Goal: Information Seeking & Learning: Learn about a topic

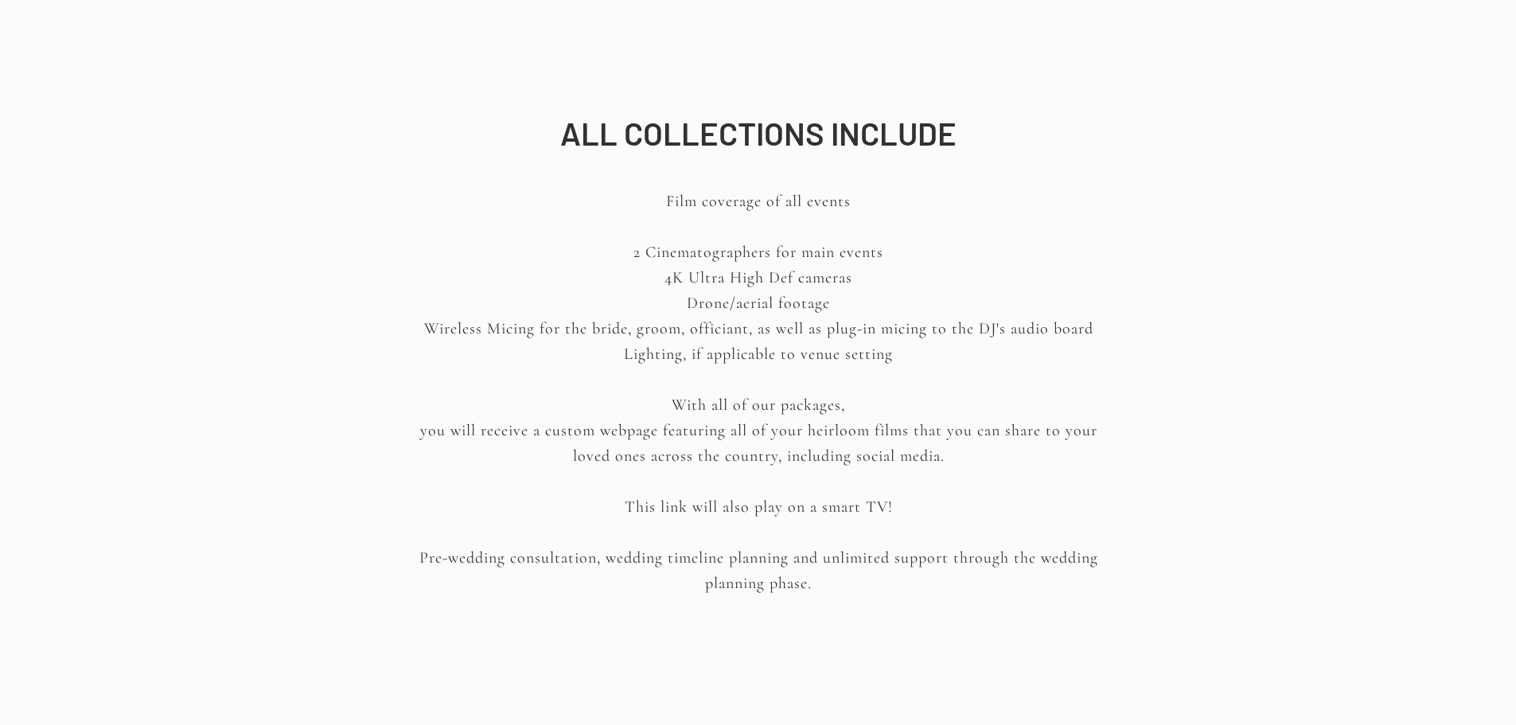
scroll to position [2229, 0]
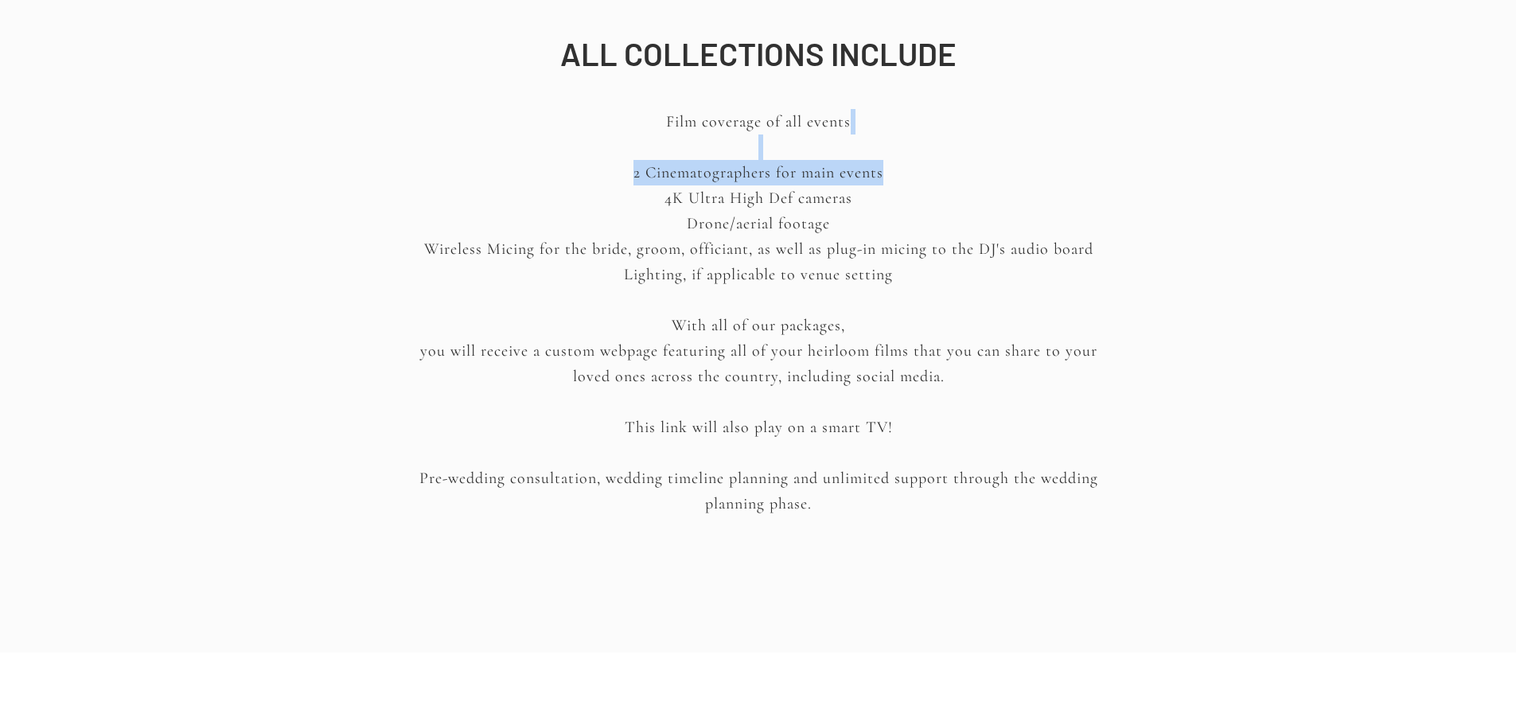
drag, startPoint x: 655, startPoint y: 144, endPoint x: 917, endPoint y: 173, distance: 263.4
click at [917, 173] on p "Film coverage of all events 2 Cinematographers for main events 4K Ultra High De…" at bounding box center [759, 321] width 719 height 425
click at [644, 160] on p "Film coverage of all events 2 Cinematographers for main events 4K Ultra High De…" at bounding box center [759, 321] width 719 height 425
drag, startPoint x: 565, startPoint y: 161, endPoint x: 965, endPoint y: 194, distance: 401.0
click at [965, 194] on p "Film coverage of all events 2 Cinematographers for main events 4K Ultra High De…" at bounding box center [759, 321] width 719 height 425
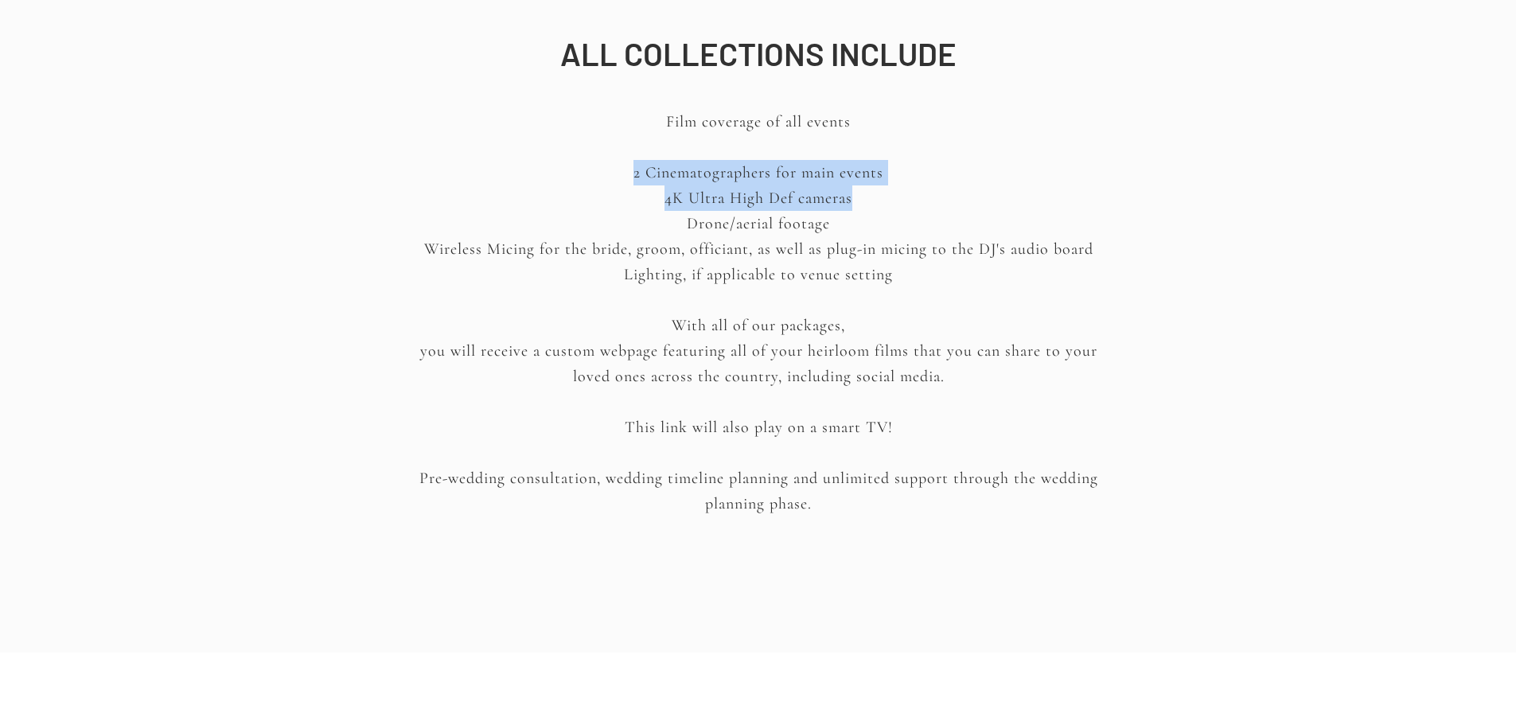
click at [965, 194] on p "Film coverage of all events 2 Cinematographers for main events 4K Ultra High De…" at bounding box center [759, 321] width 719 height 425
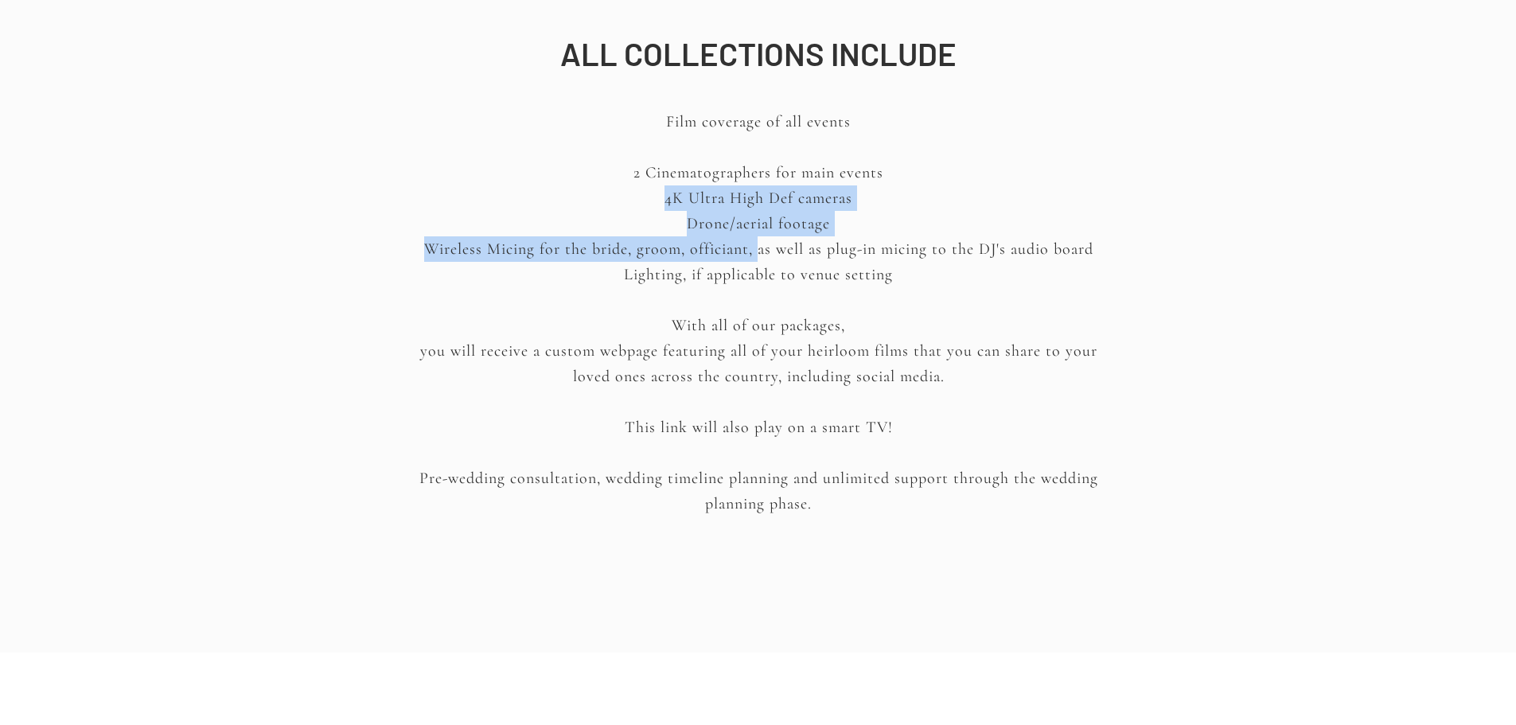
drag, startPoint x: 979, startPoint y: 194, endPoint x: 757, endPoint y: 258, distance: 231.0
click at [757, 258] on p "Film coverage of all events 2 Cinematographers for main events 4K Ultra High De…" at bounding box center [759, 321] width 719 height 425
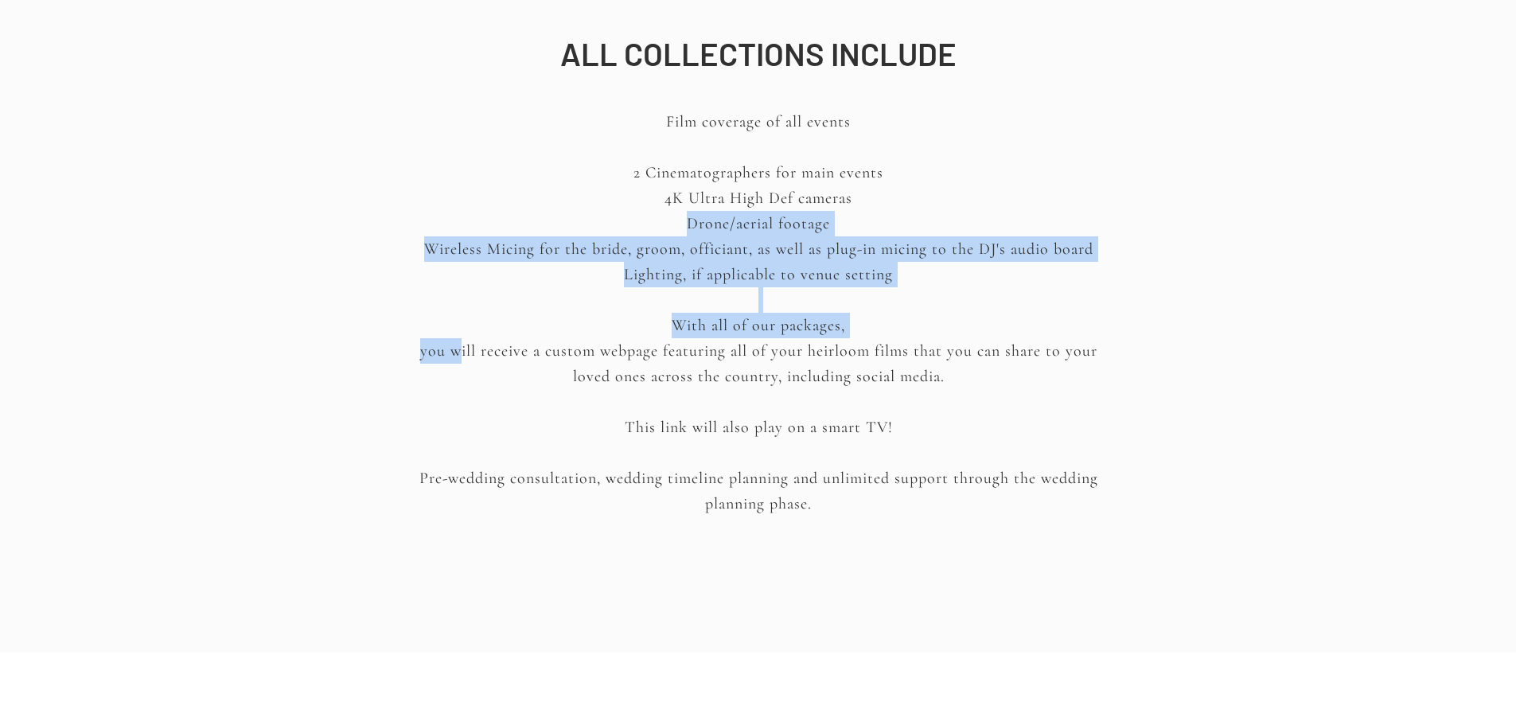
drag, startPoint x: 480, startPoint y: 225, endPoint x: 437, endPoint y: 344, distance: 126.1
click at [437, 344] on p "Film coverage of all events 2 Cinematographers for main events 4K Ultra High De…" at bounding box center [759, 321] width 719 height 425
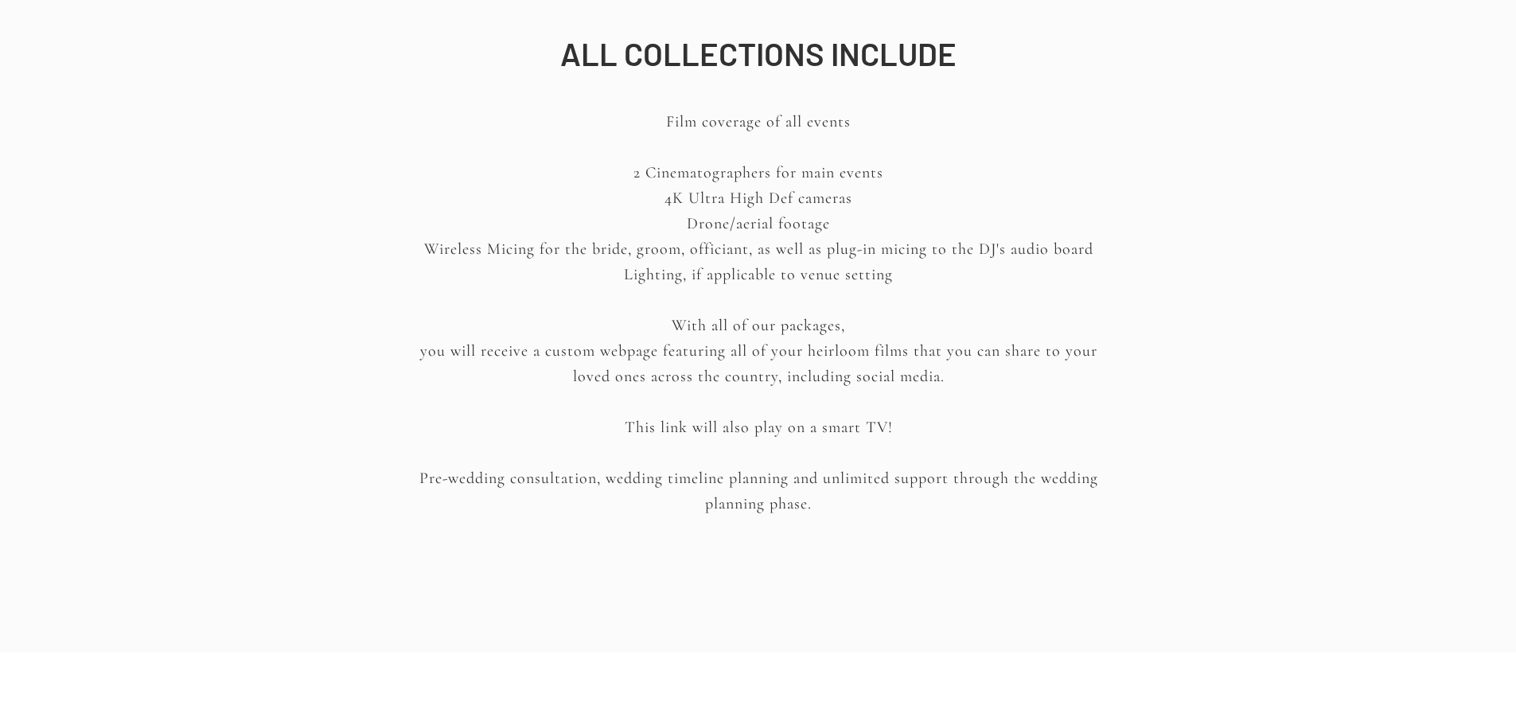
drag, startPoint x: 408, startPoint y: 247, endPoint x: 1106, endPoint y: 330, distance: 703.8
click at [1106, 330] on p "Film coverage of all events 2 Cinematographers for main events 4K Ultra High De…" at bounding box center [759, 321] width 719 height 425
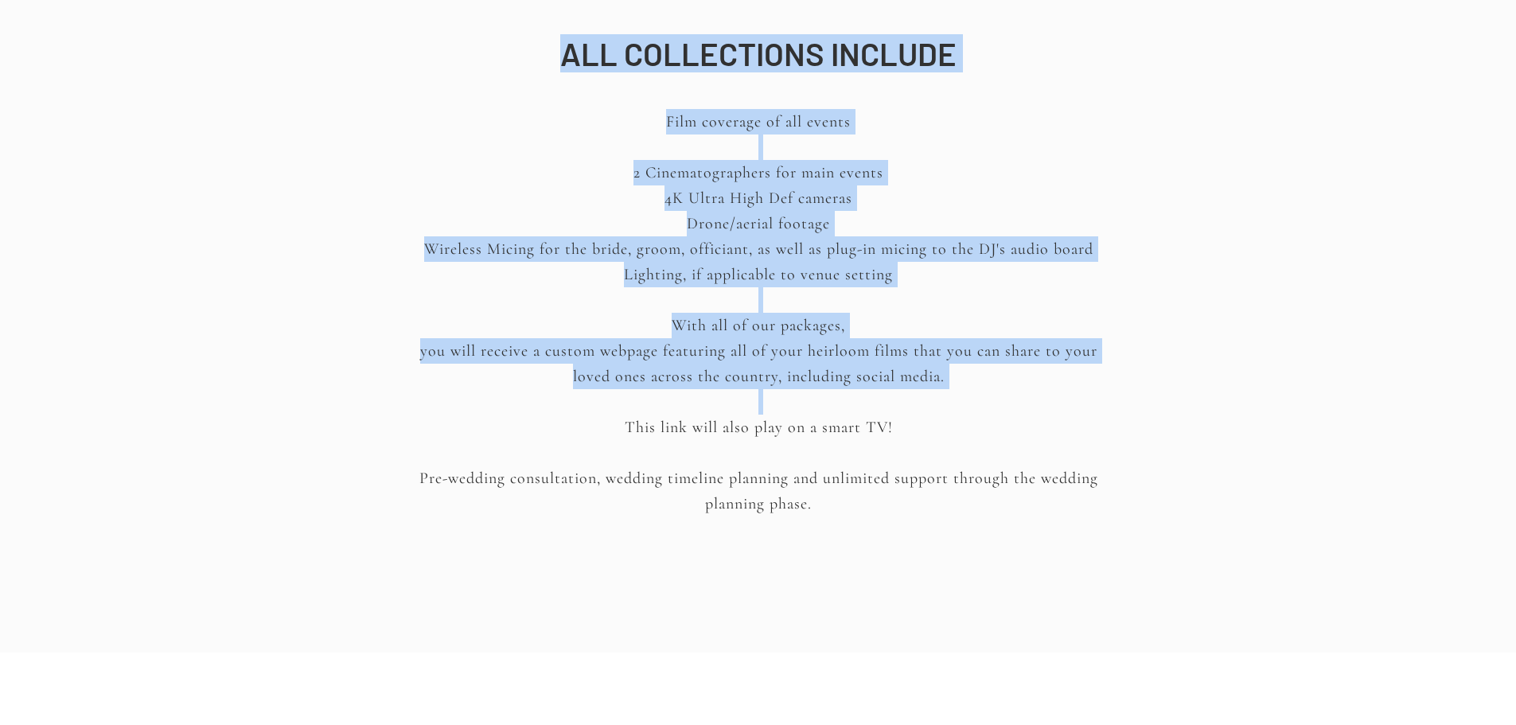
drag, startPoint x: 1292, startPoint y: 390, endPoint x: 594, endPoint y: 431, distance: 699.2
click at [594, 431] on div "Anokhi [PERSON_NAME] Your Personalised quote CW STORIES Anokhi [PERSON_NAME] Yo…" at bounding box center [758, 385] width 1516 height 5229
click at [594, 431] on p "Film coverage of all events 2 Cinematographers for main events 4K Ultra High De…" at bounding box center [759, 321] width 719 height 425
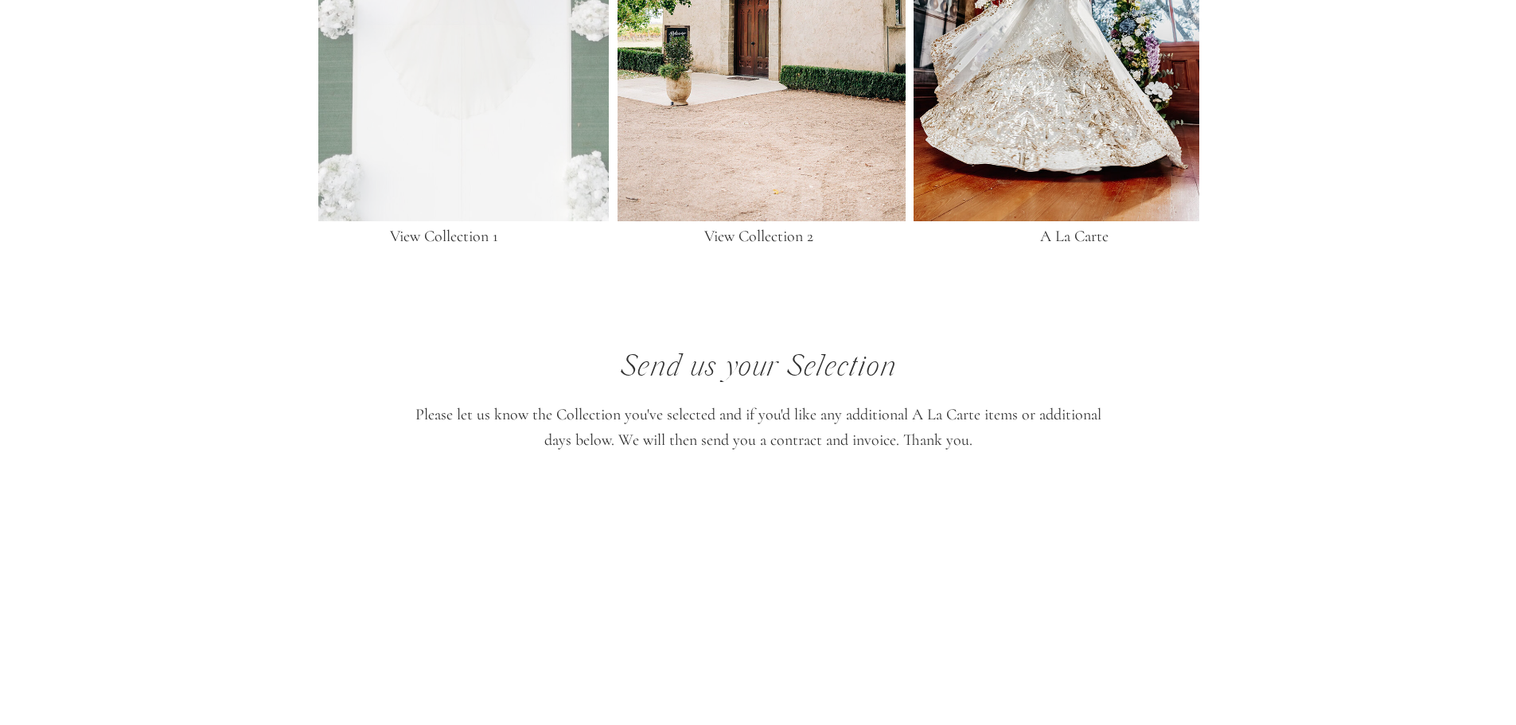
scroll to position [3184, 0]
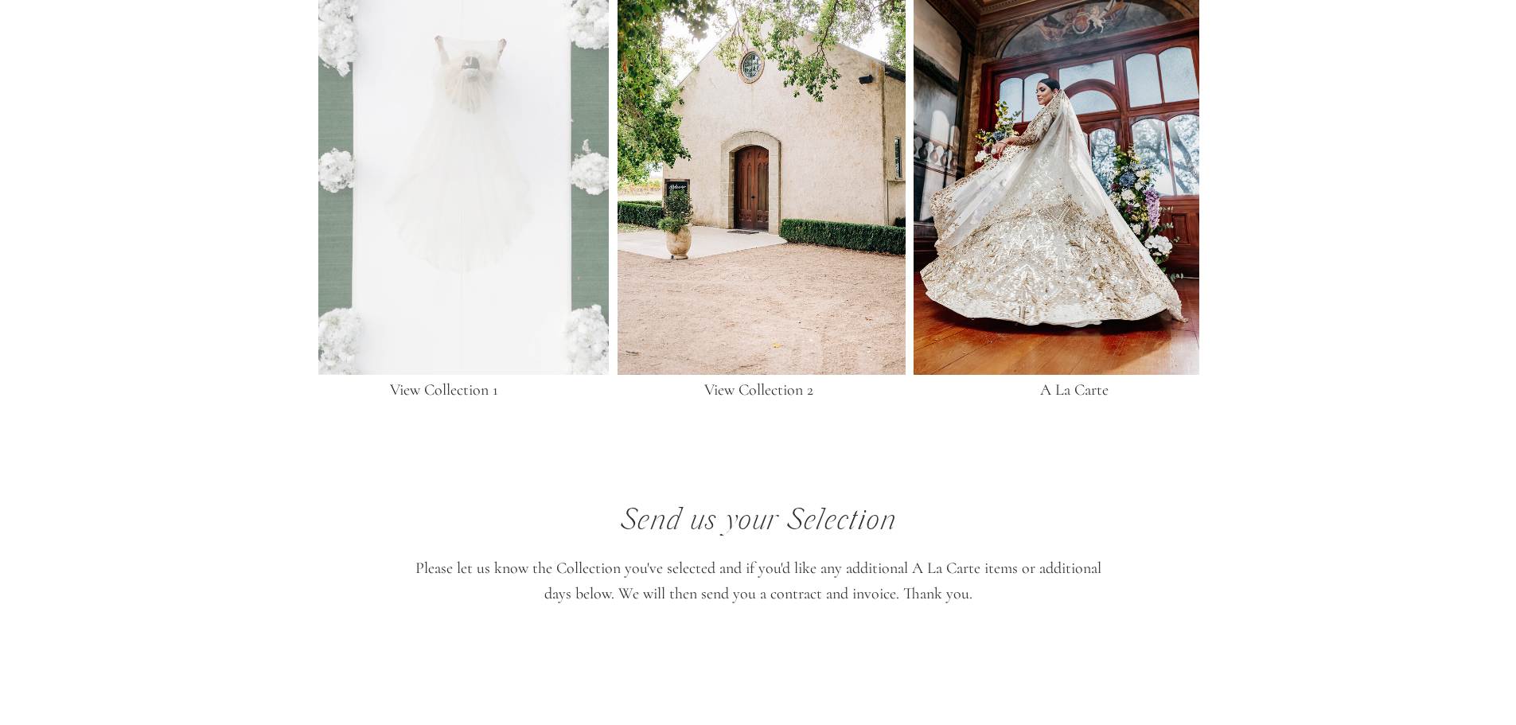
click at [318, 173] on div at bounding box center [463, 128] width 291 height 493
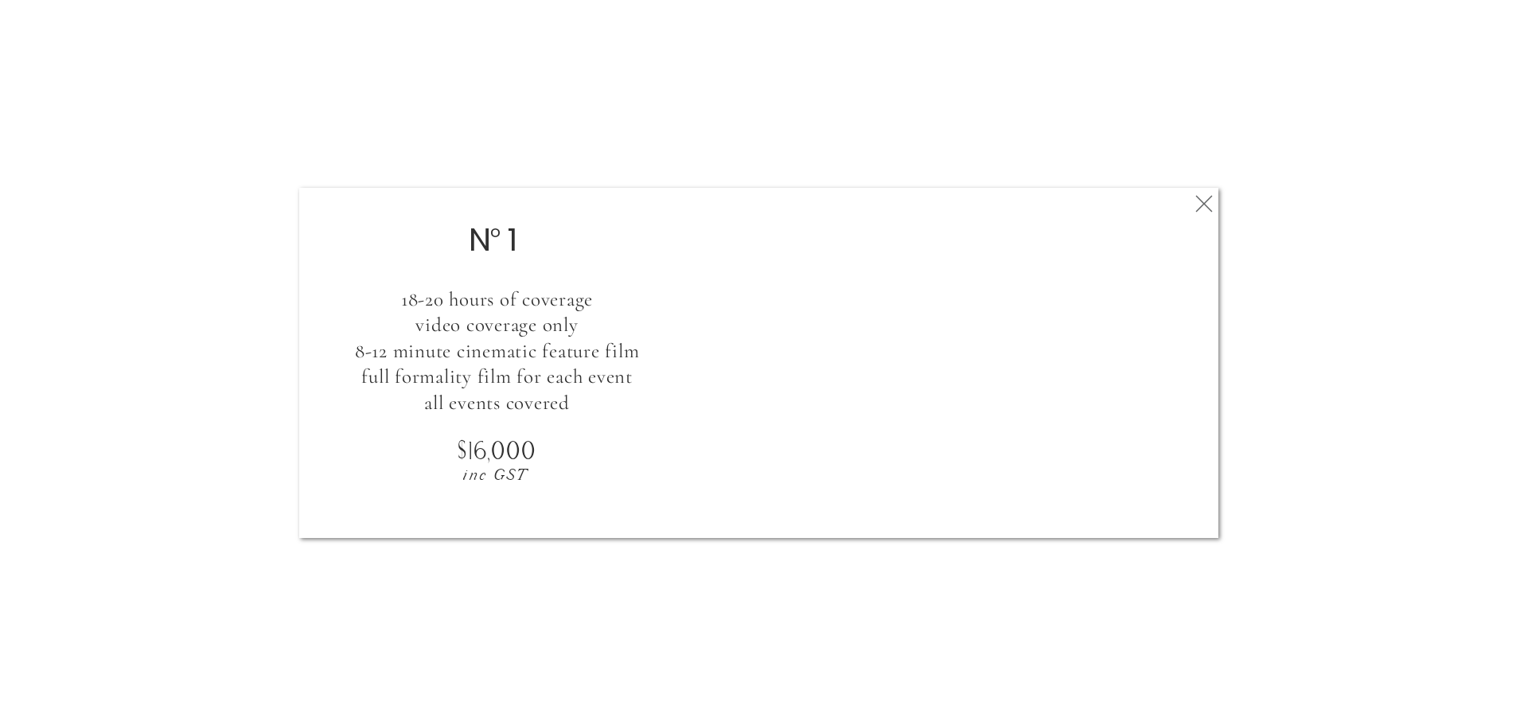
click at [1205, 202] on polygon at bounding box center [1204, 203] width 17 height 17
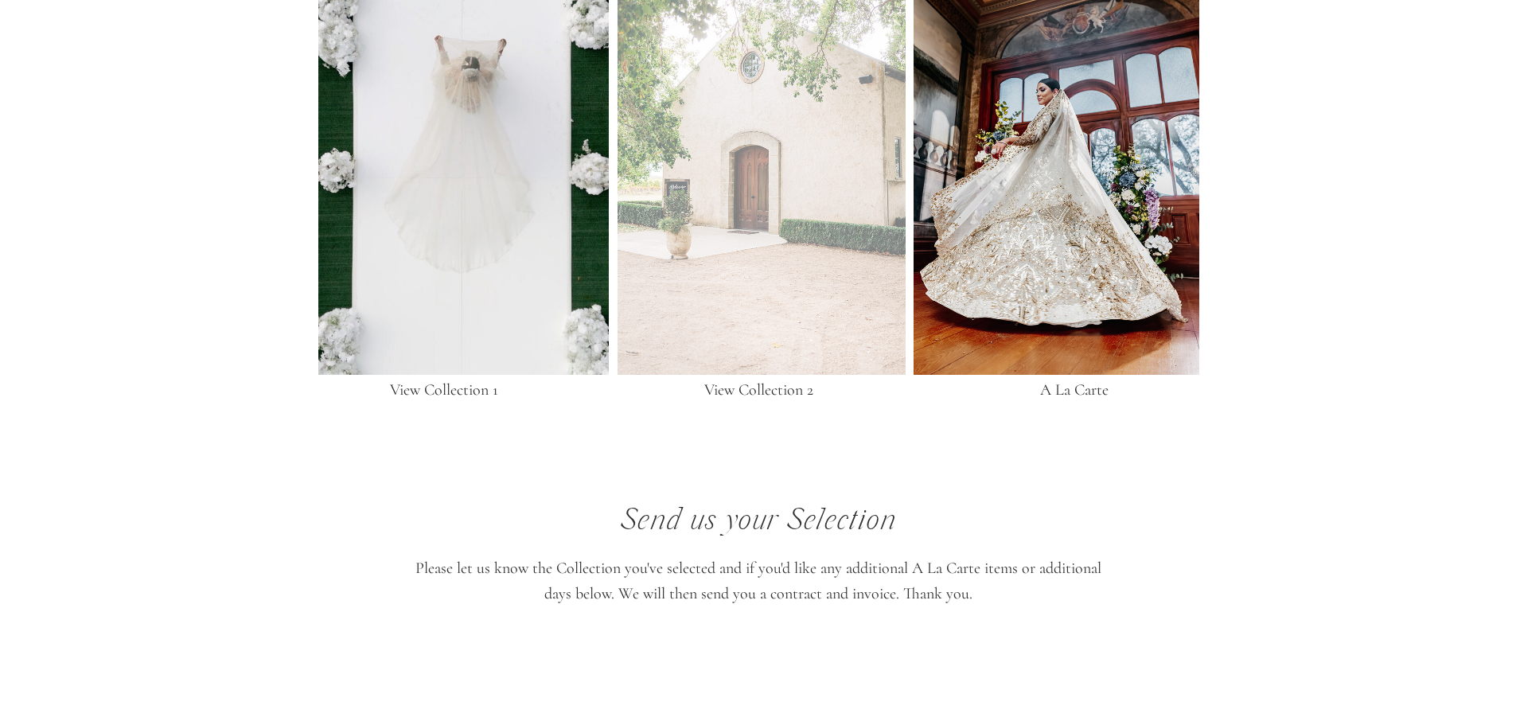
click at [682, 252] on div at bounding box center [762, 128] width 288 height 493
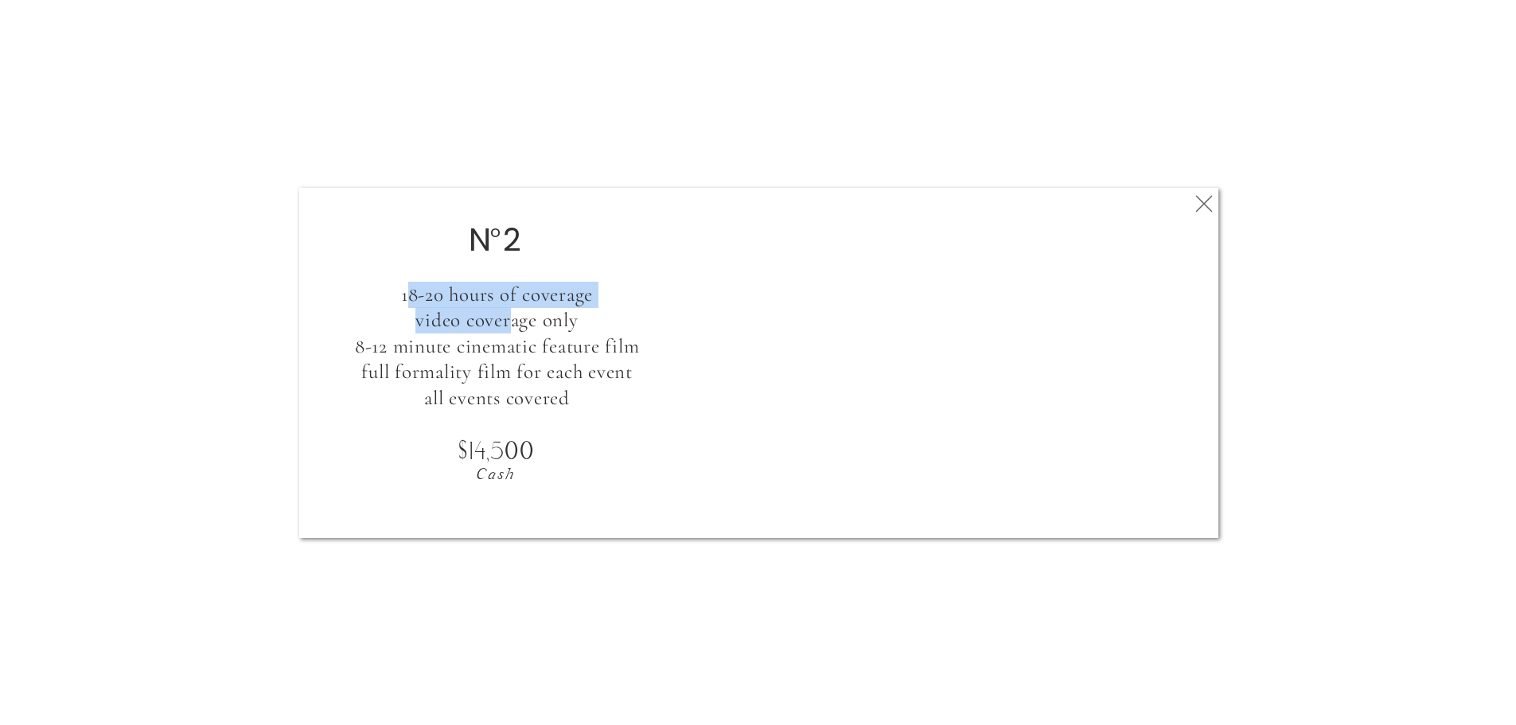
drag, startPoint x: 411, startPoint y: 283, endPoint x: 513, endPoint y: 330, distance: 111.9
click at [513, 330] on h3 "18-20 hours of coverage video coverage only 8-12 minute cinematic feature film …" at bounding box center [497, 349] width 382 height 134
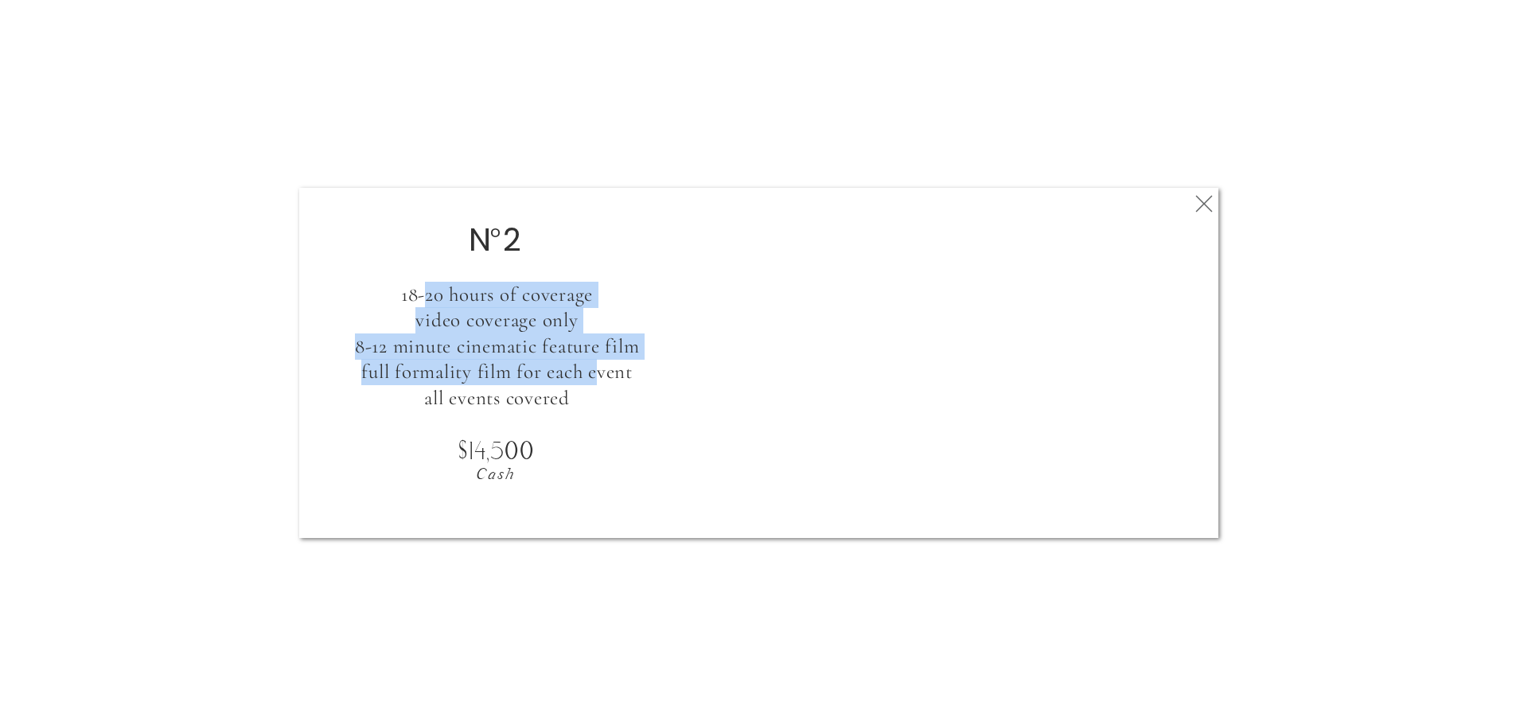
drag, startPoint x: 428, startPoint y: 295, endPoint x: 595, endPoint y: 365, distance: 180.9
click at [595, 367] on h3 "18-20 hours of coverage video coverage only 8-12 minute cinematic feature film …" at bounding box center [497, 349] width 382 height 134
click at [595, 365] on h3 "18-20 hours of coverage video coverage only 8-12 minute cinematic feature film …" at bounding box center [497, 349] width 382 height 134
drag, startPoint x: 599, startPoint y: 365, endPoint x: 402, endPoint y: 310, distance: 204.3
click at [402, 310] on h3 "18-20 hours of coverage video coverage only 8-12 minute cinematic feature film …" at bounding box center [497, 349] width 382 height 134
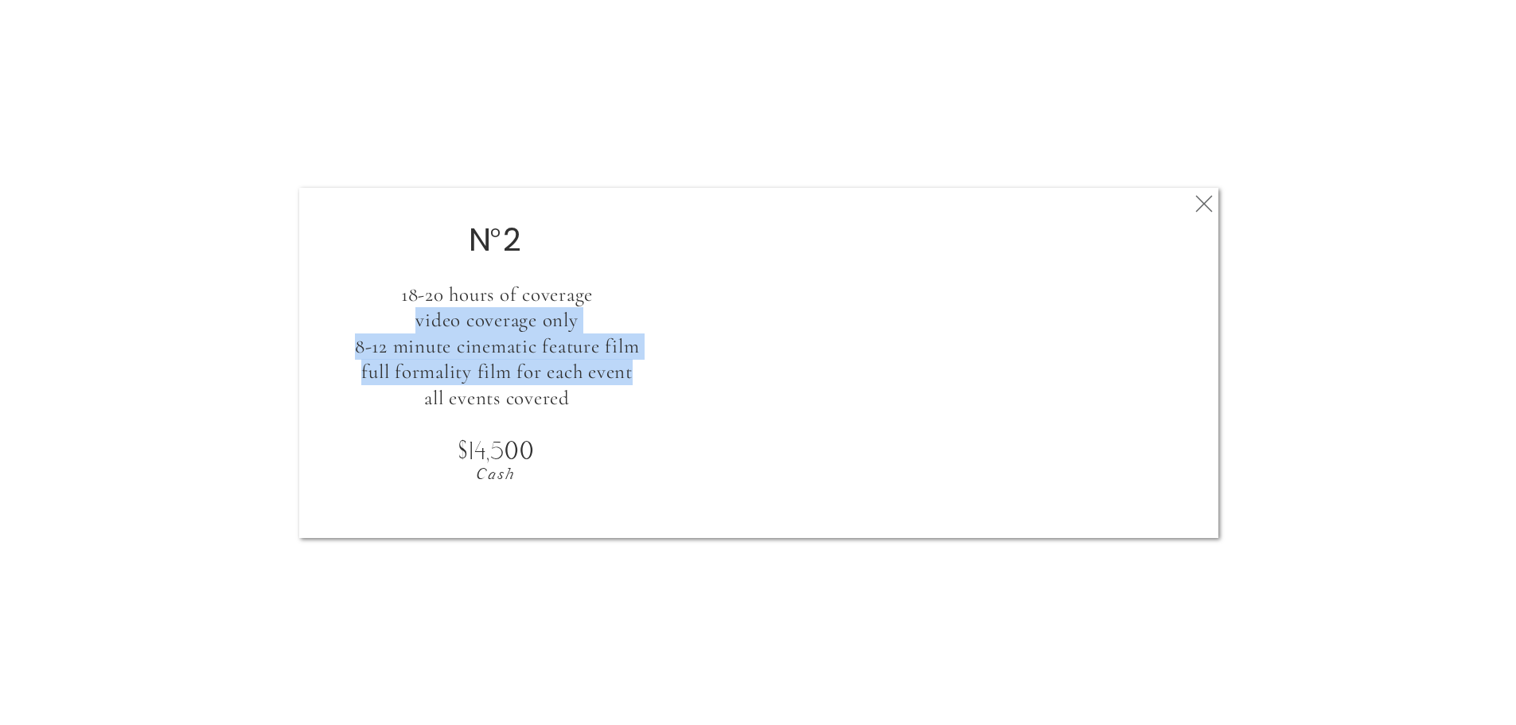
click at [402, 310] on h3 "18-20 hours of coverage video coverage only 8-12 minute cinematic feature film …" at bounding box center [497, 349] width 382 height 134
drag, startPoint x: 384, startPoint y: 302, endPoint x: 558, endPoint y: 373, distance: 187.4
click at [558, 373] on h3 "18-20 hours of coverage video coverage only 8-12 minute cinematic feature film …" at bounding box center [497, 349] width 382 height 134
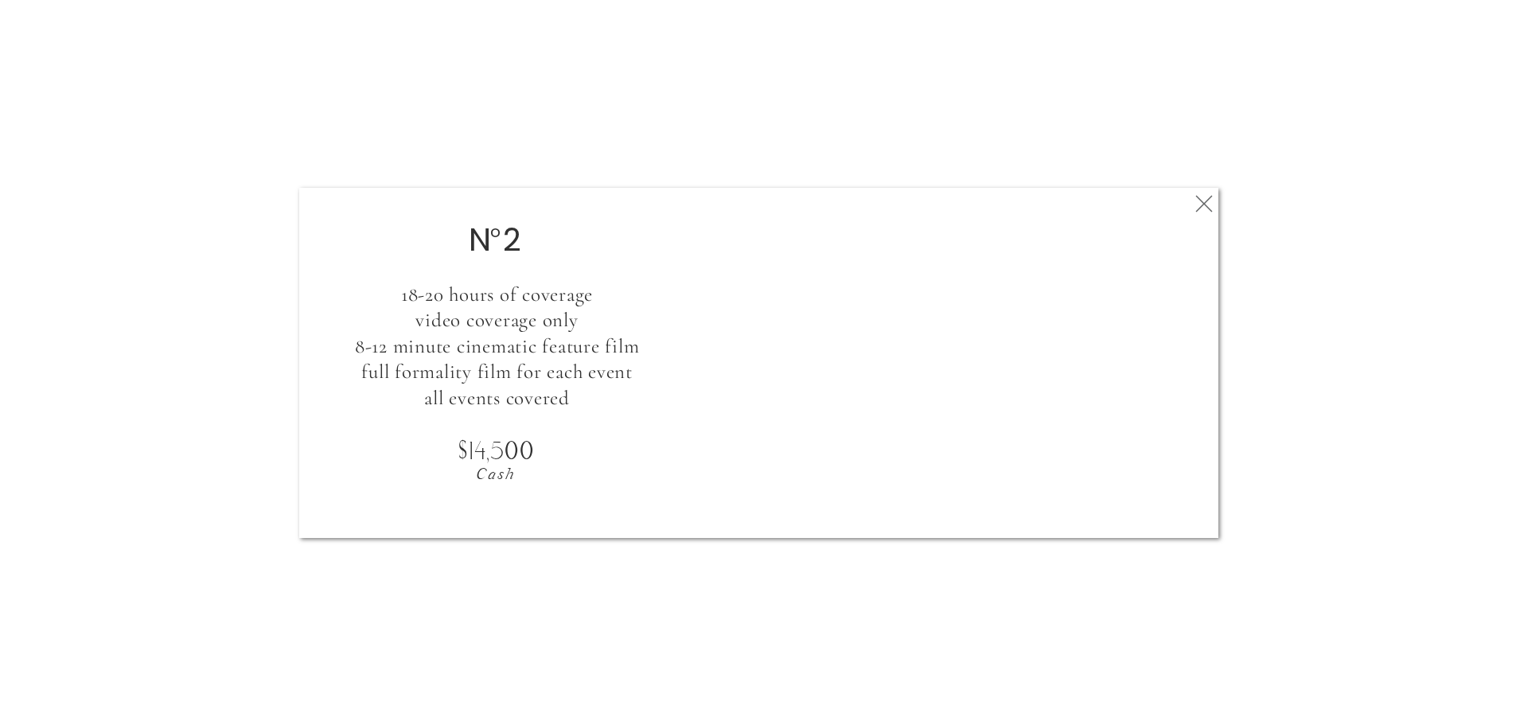
click at [1196, 211] on icon at bounding box center [1204, 204] width 29 height 32
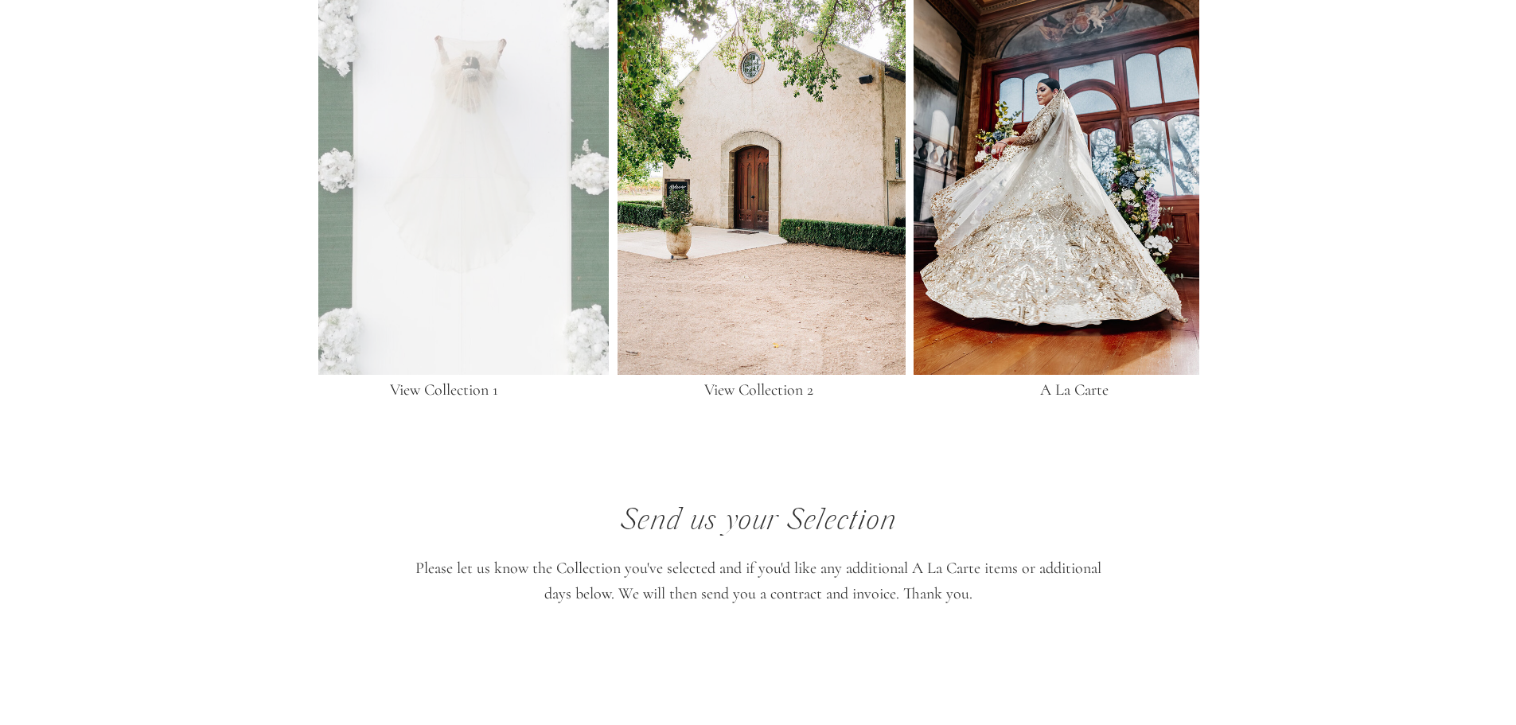
click at [483, 208] on div at bounding box center [463, 128] width 291 height 493
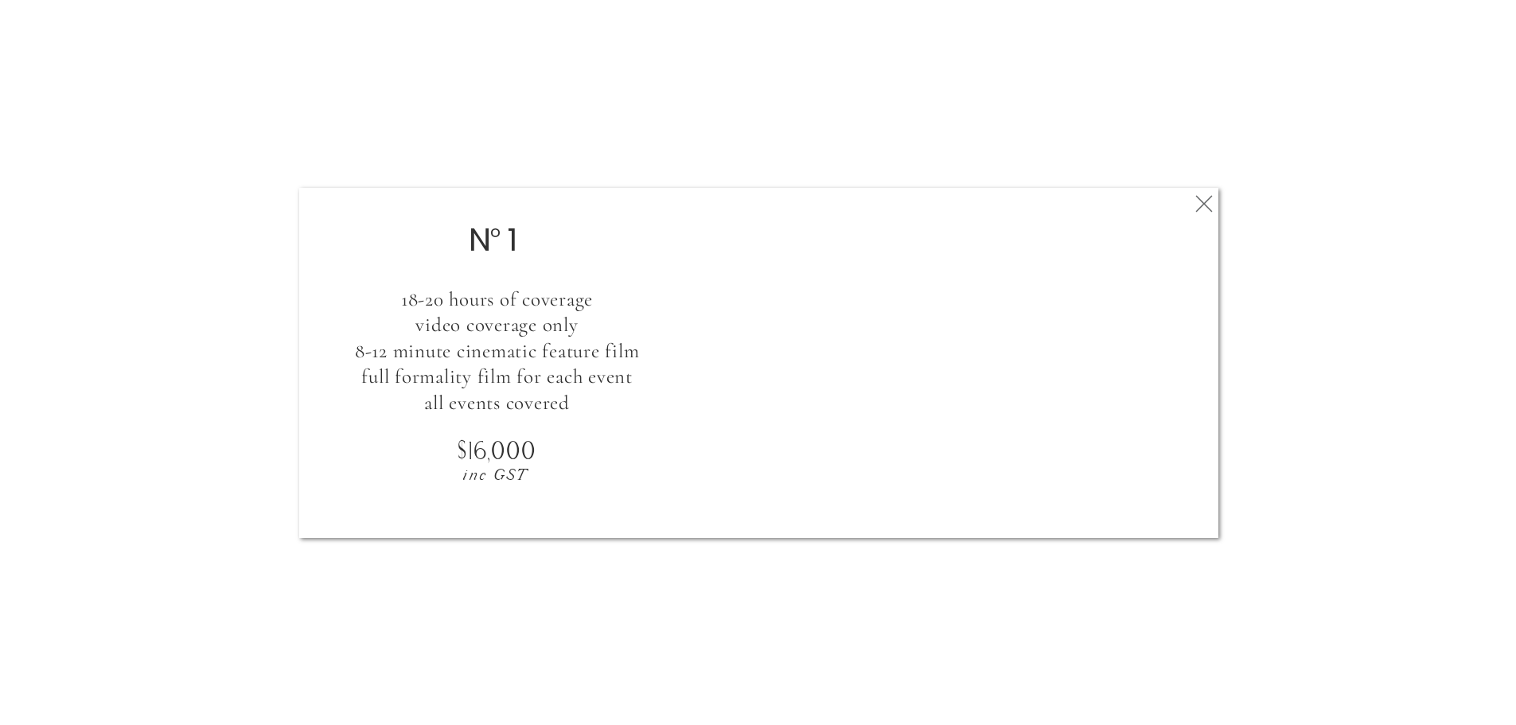
click at [1200, 190] on icon at bounding box center [1204, 204] width 29 height 32
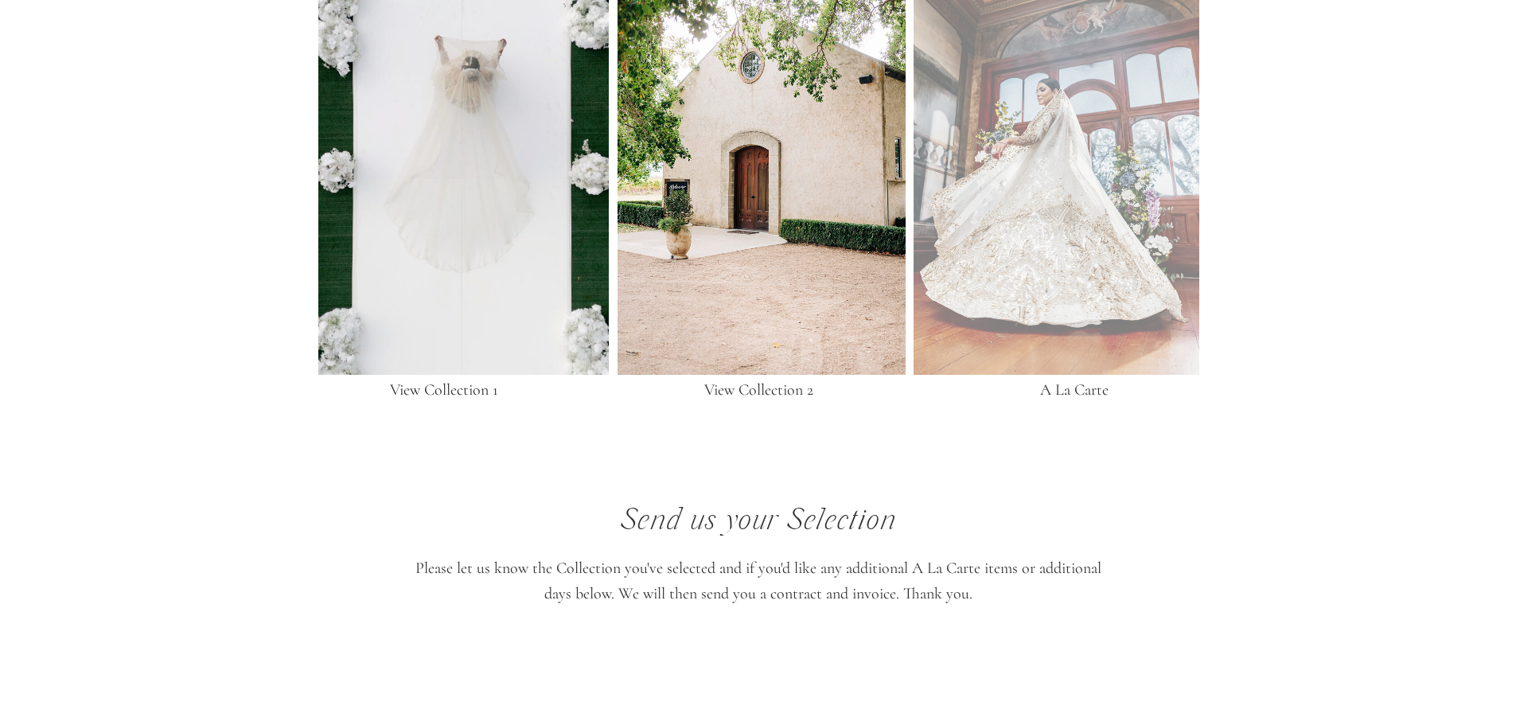
click at [1010, 218] on div at bounding box center [1057, 128] width 286 height 493
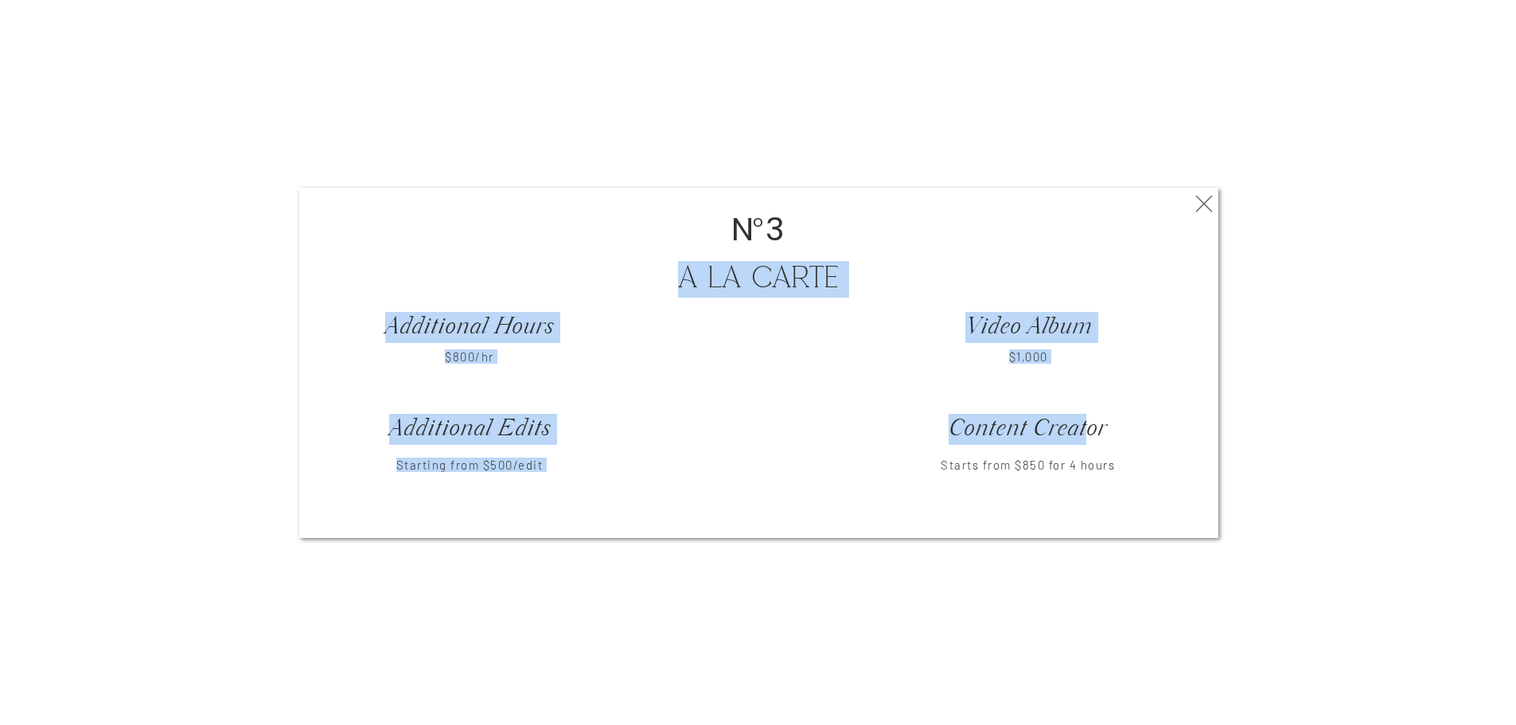
drag, startPoint x: 1086, startPoint y: 418, endPoint x: 1202, endPoint y: 257, distance: 197.9
click at [1202, 257] on div "A La carte Additional Hours Video Album $800/hr $800/hr $1,000 $1,000 Additiona…" at bounding box center [758, 363] width 955 height 398
click at [1202, 257] on div at bounding box center [758, 363] width 919 height 350
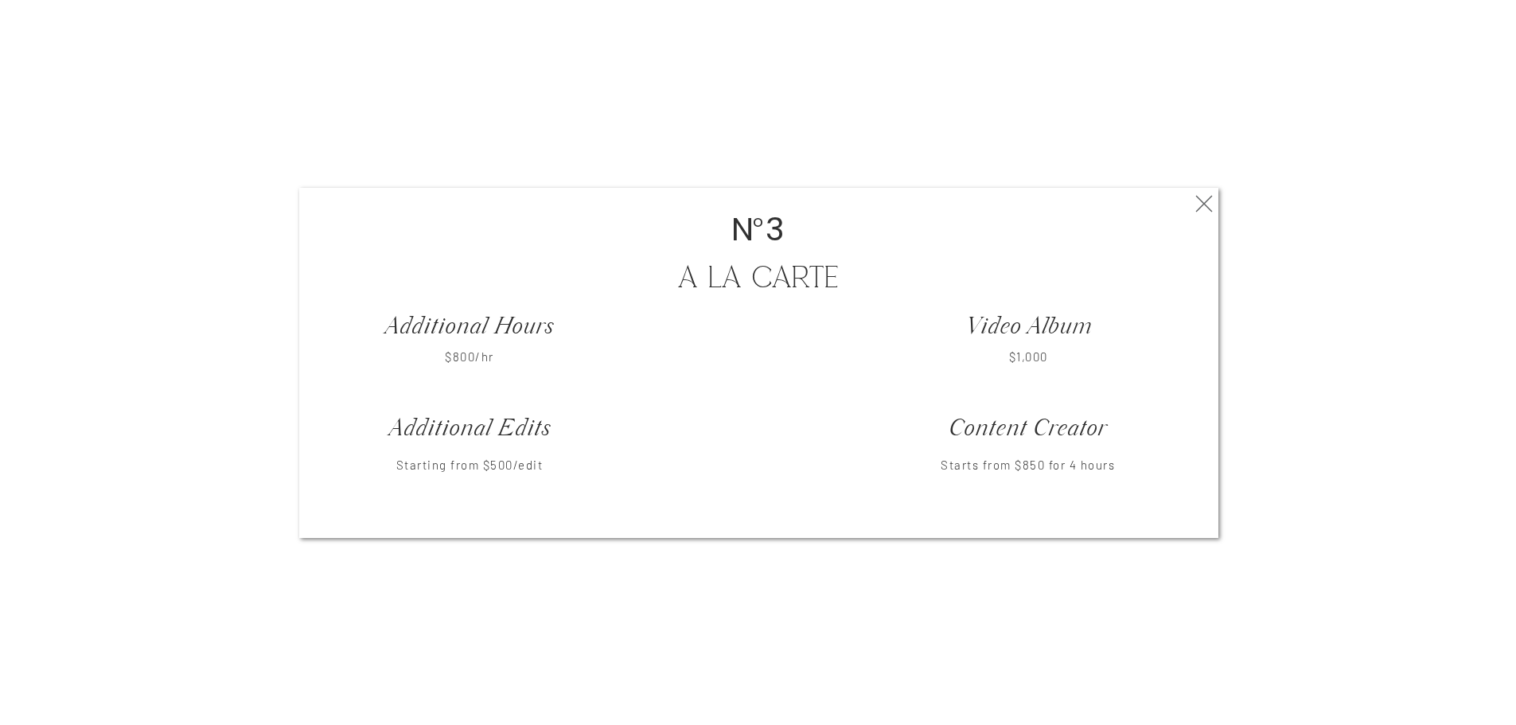
click at [1199, 206] on icon at bounding box center [1204, 204] width 29 height 32
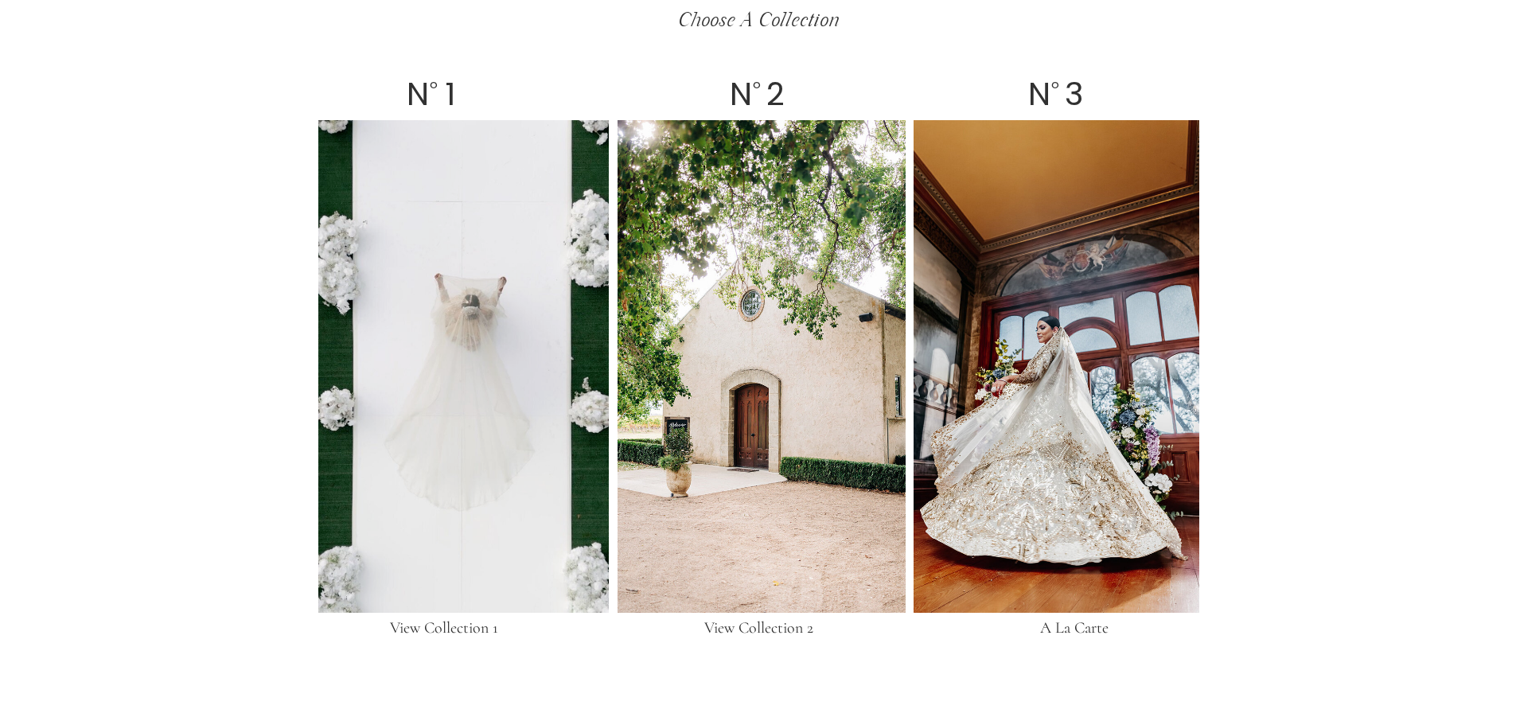
scroll to position [2945, 0]
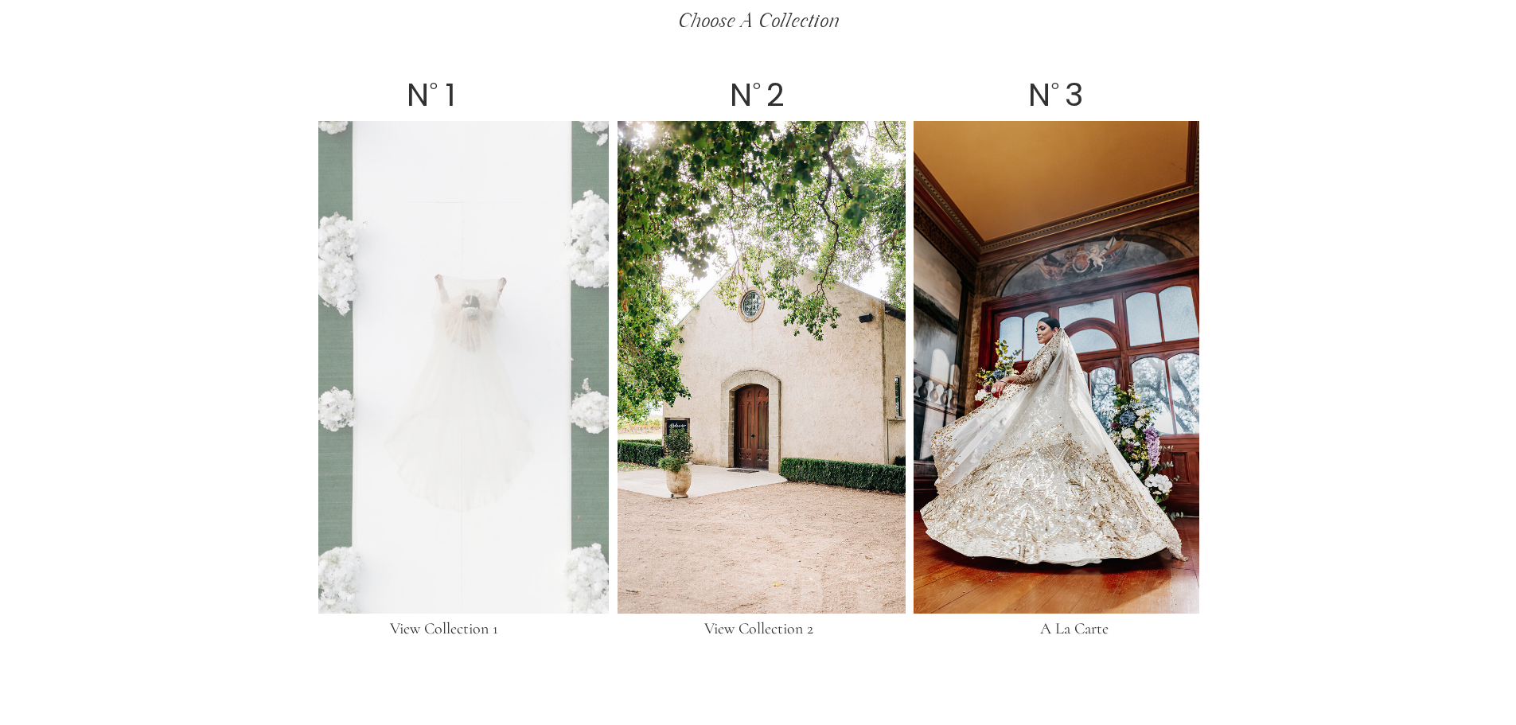
click at [484, 268] on div at bounding box center [463, 367] width 291 height 493
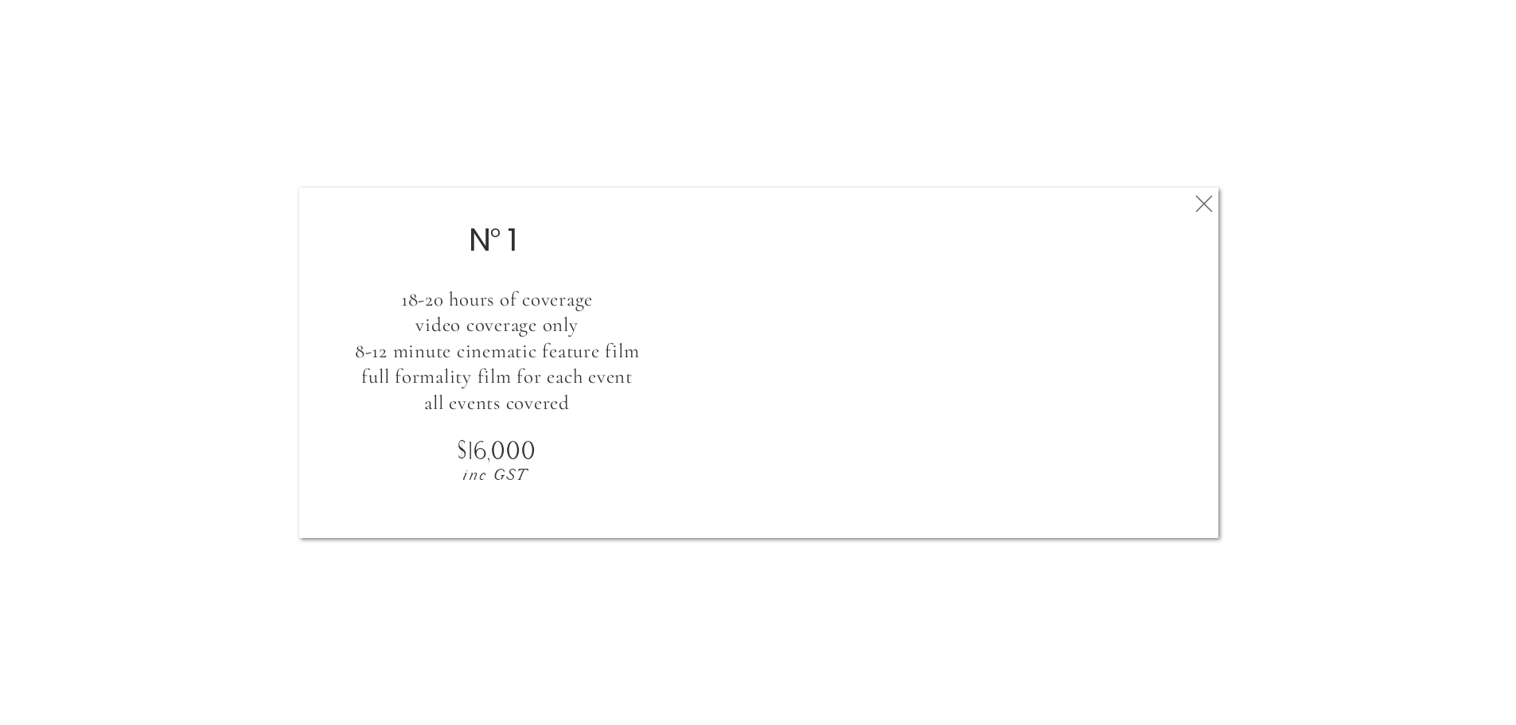
click at [1204, 203] on polygon at bounding box center [1204, 203] width 17 height 17
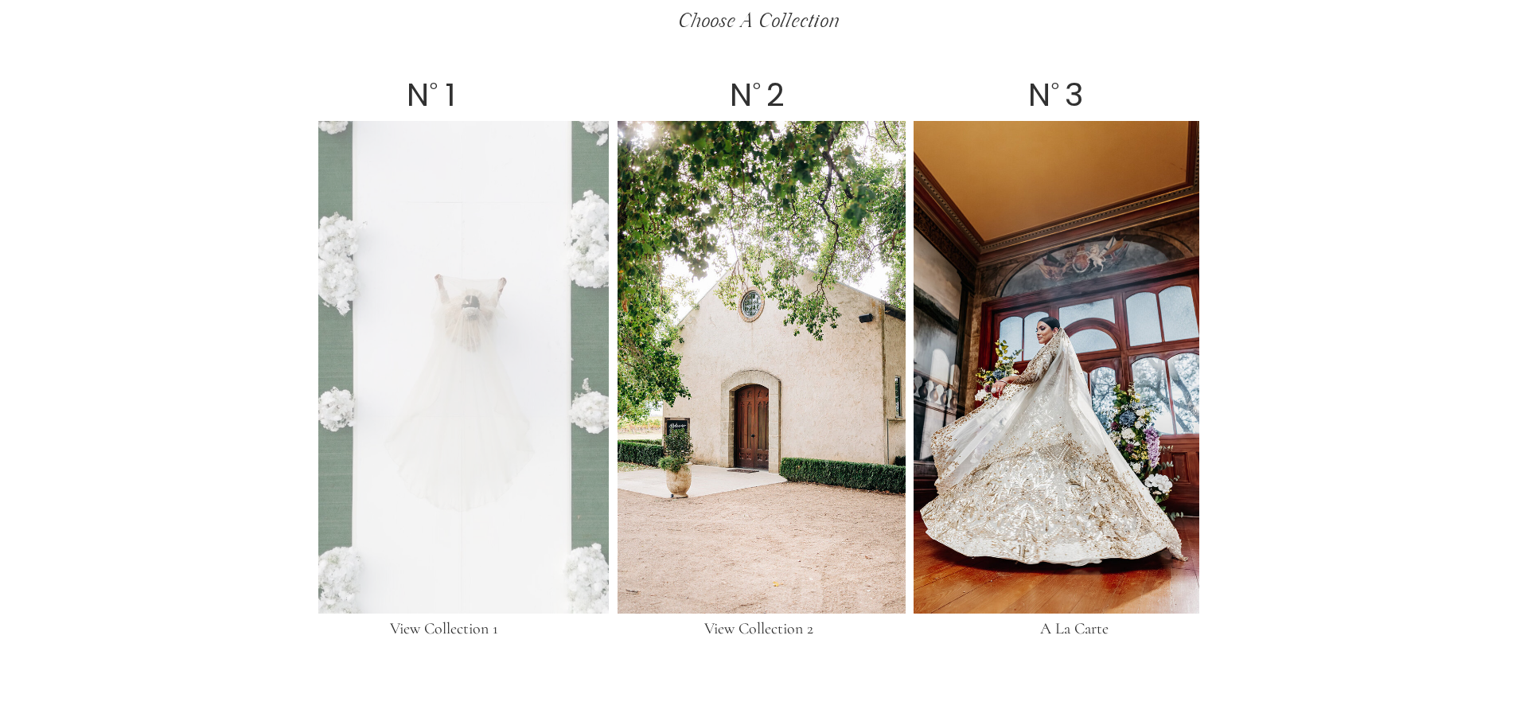
click at [599, 281] on div at bounding box center [463, 367] width 291 height 493
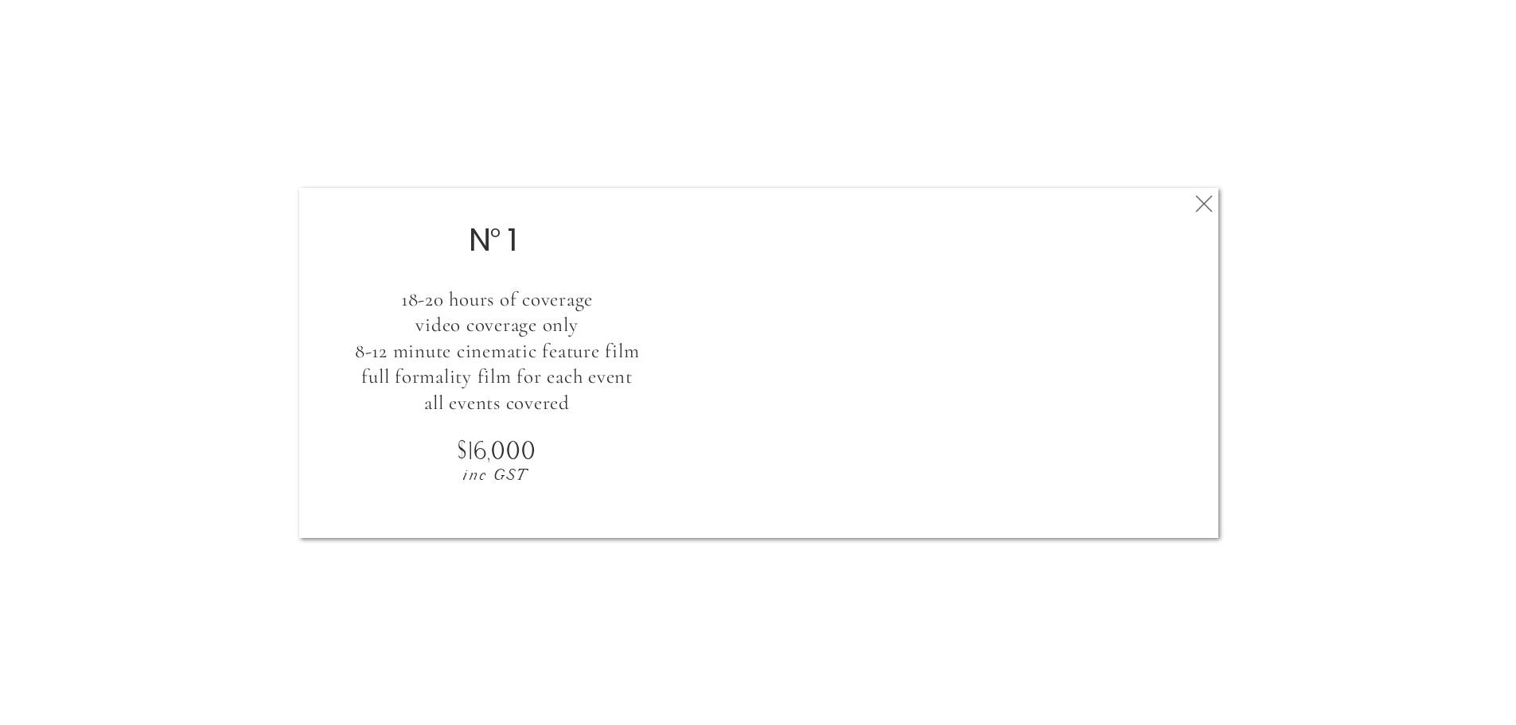
click at [1199, 197] on icon at bounding box center [1204, 204] width 29 height 32
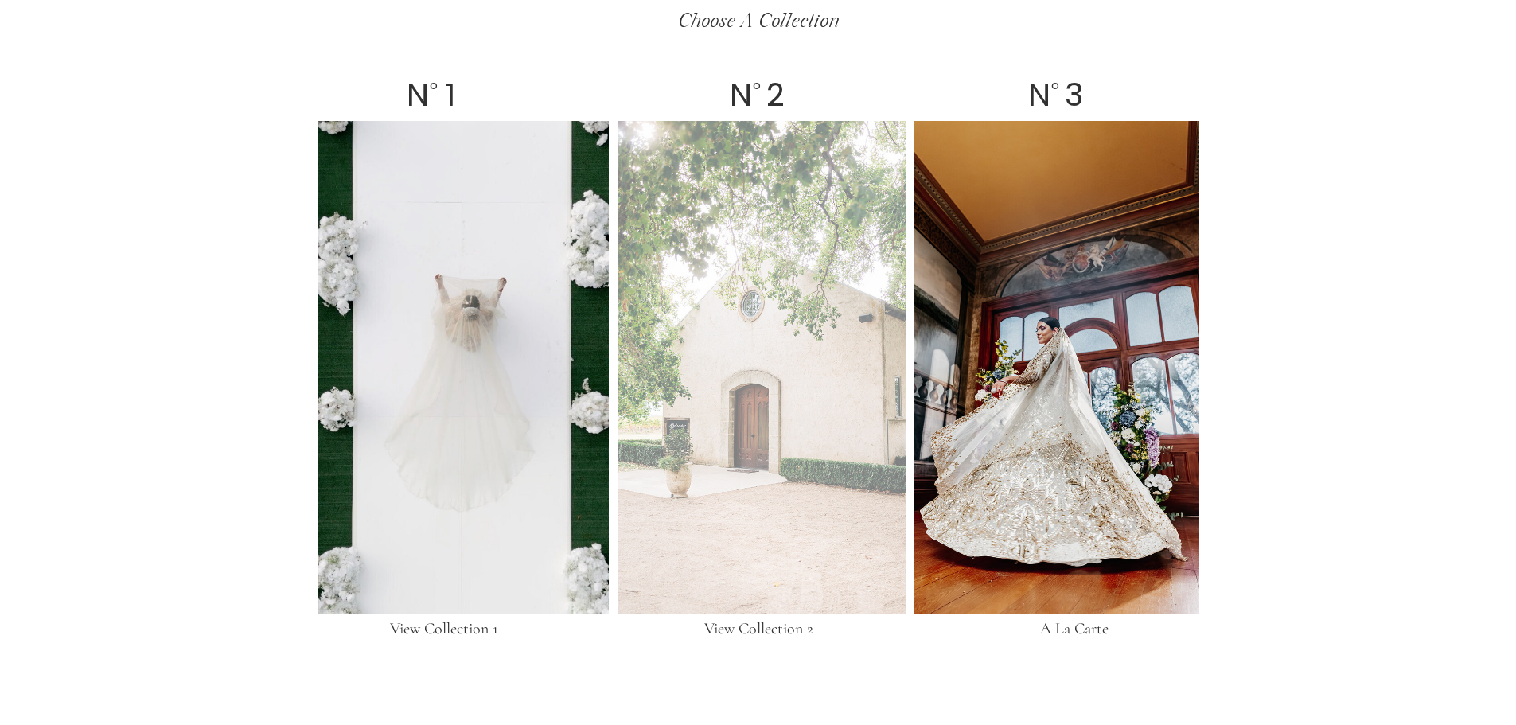
click at [703, 275] on div at bounding box center [762, 367] width 288 height 493
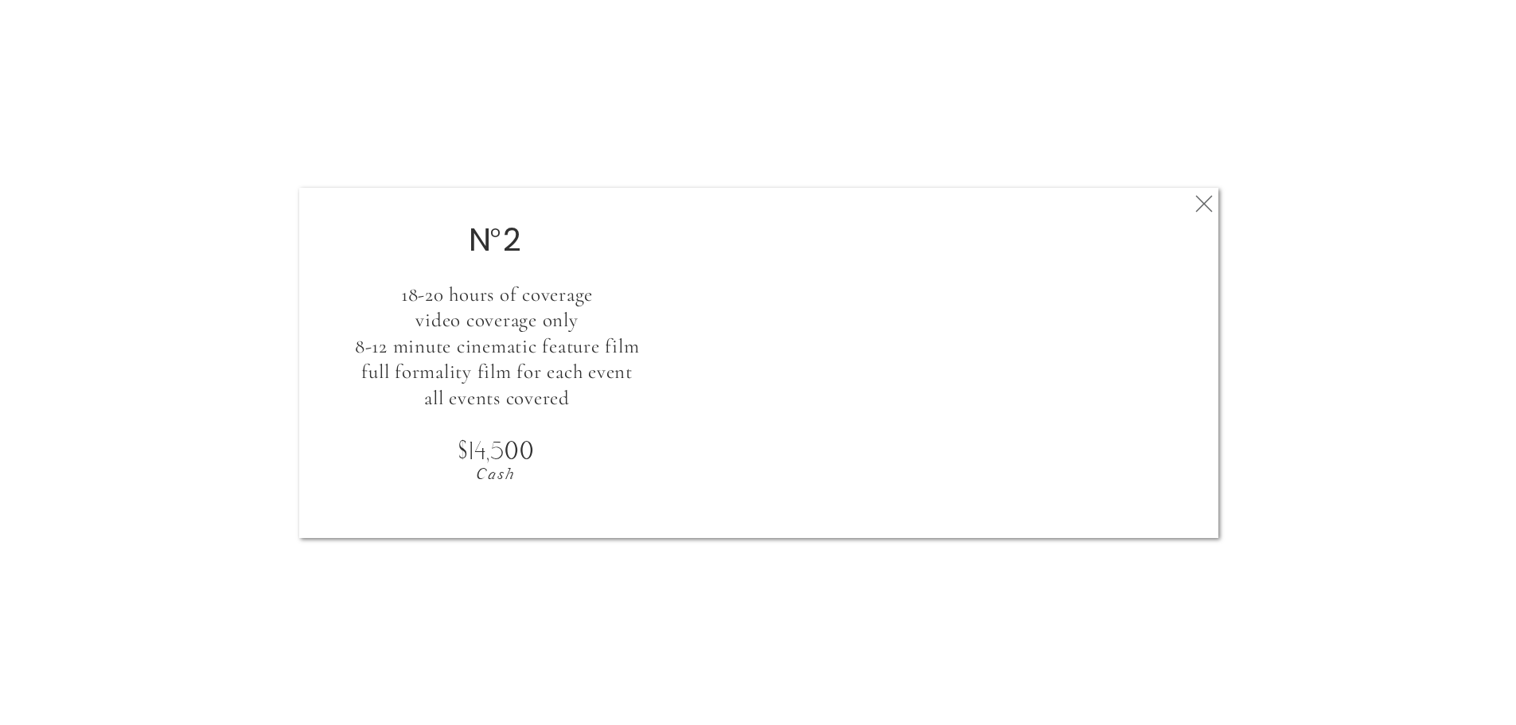
click at [1205, 188] on icon at bounding box center [1204, 204] width 29 height 32
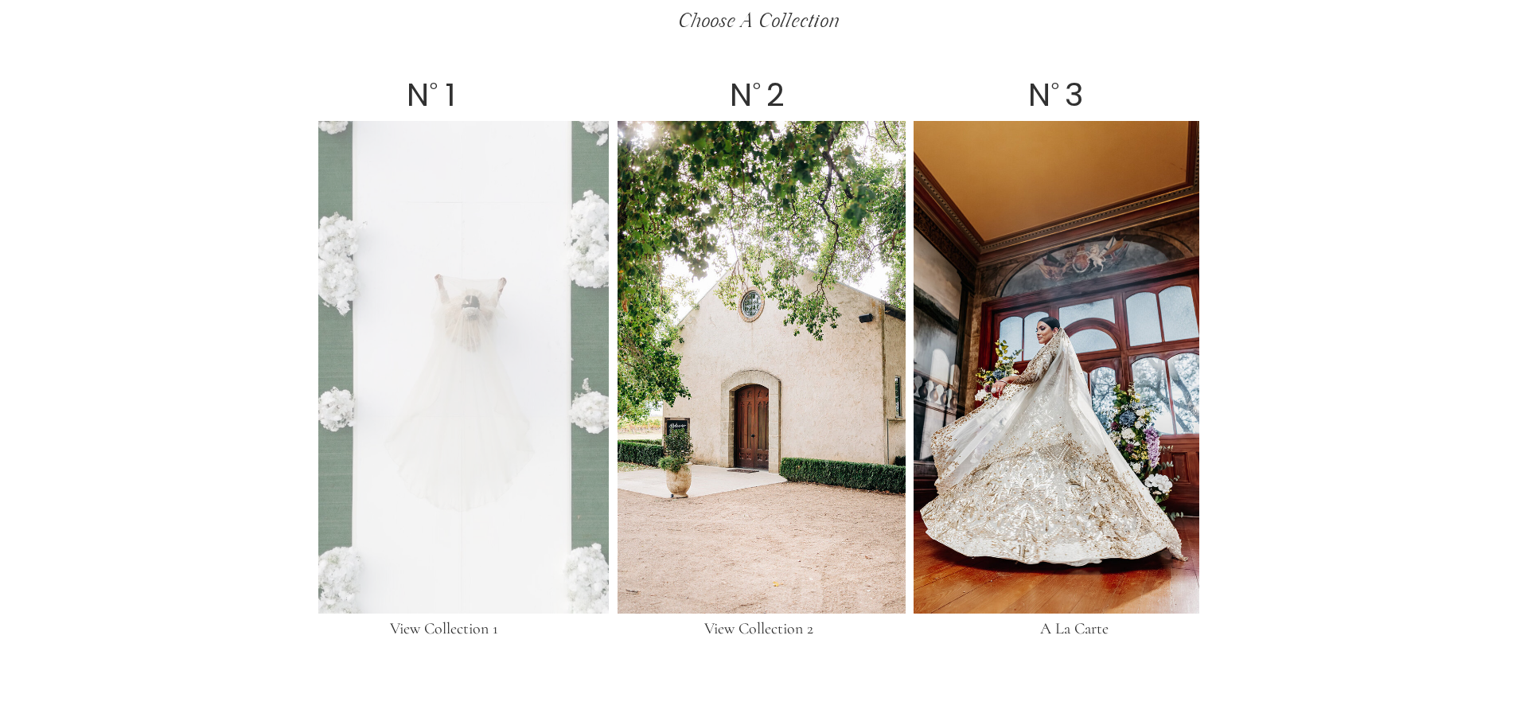
click at [349, 252] on div at bounding box center [463, 367] width 291 height 493
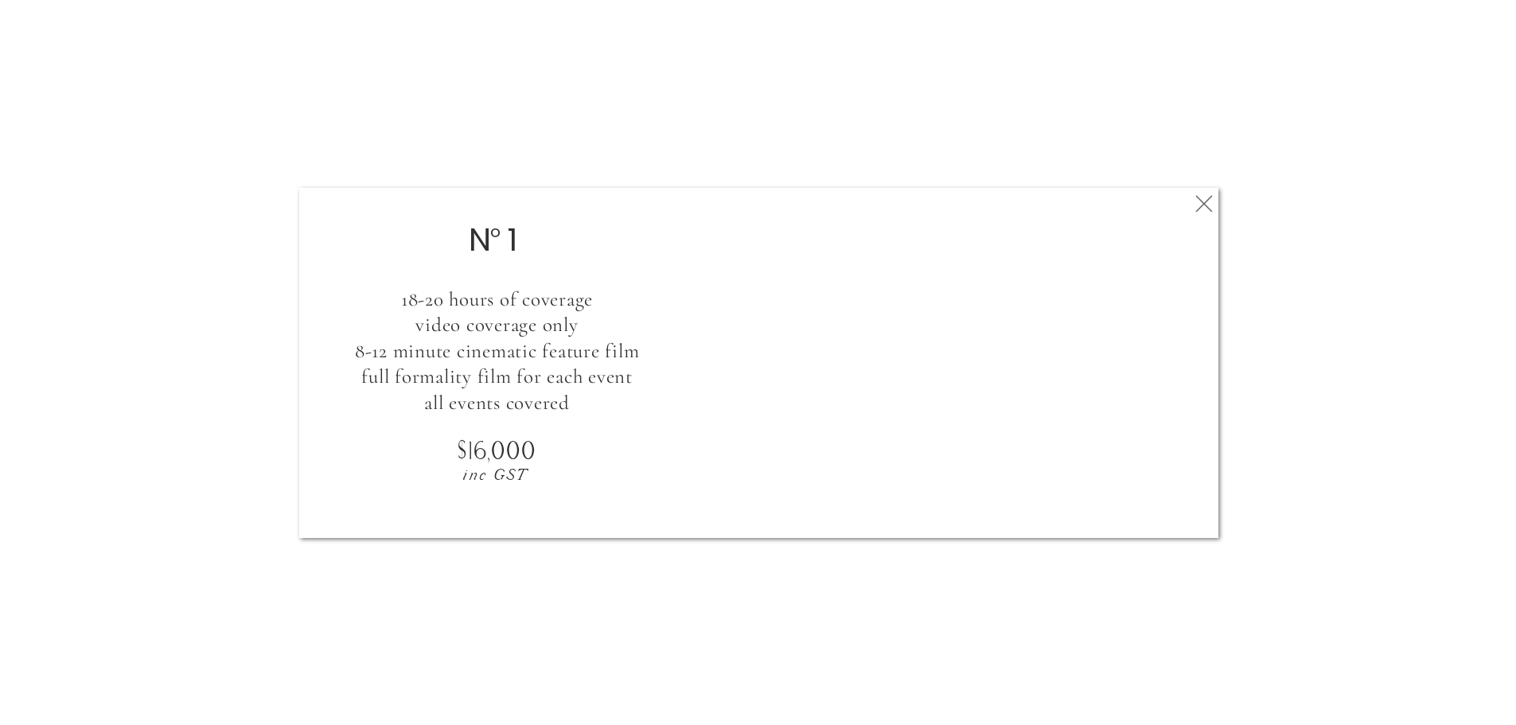
click at [1203, 210] on icon at bounding box center [1204, 204] width 29 height 32
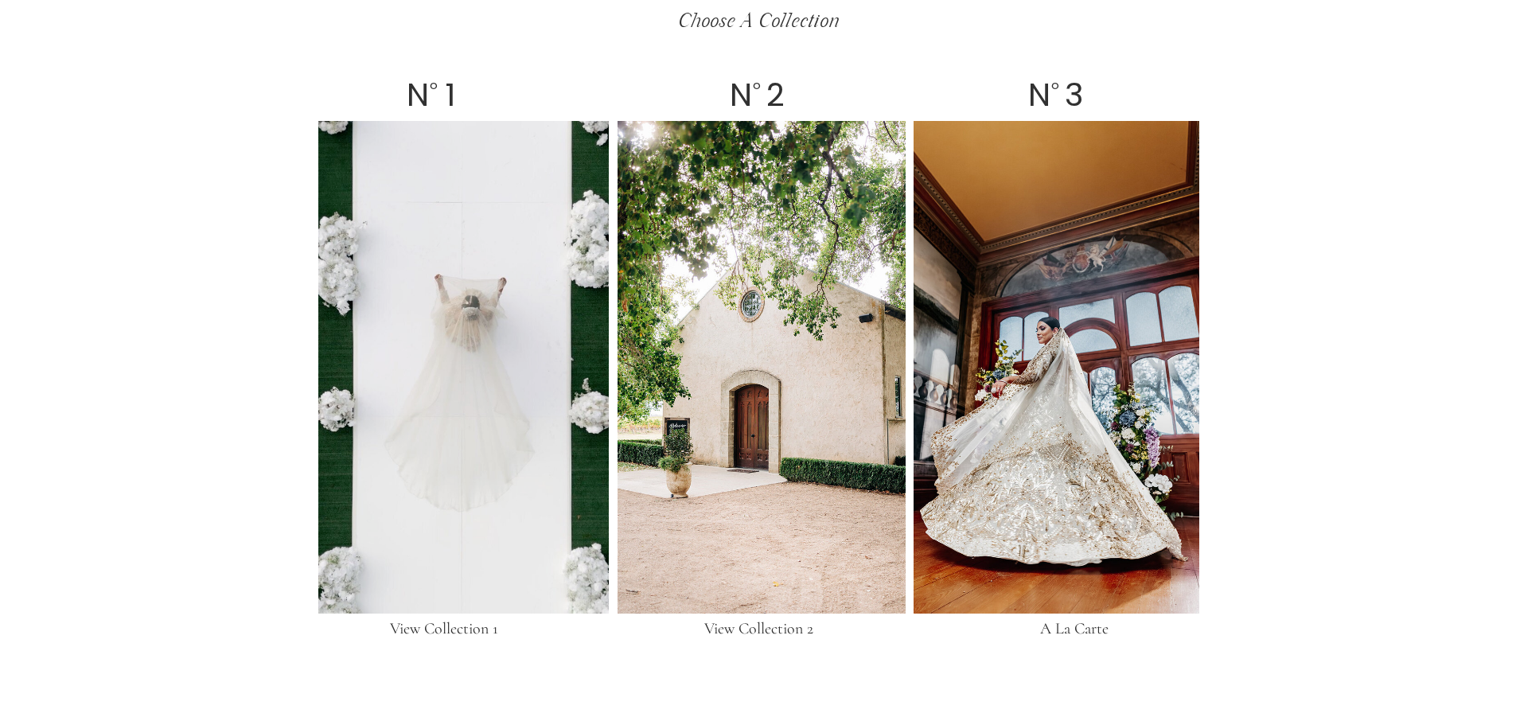
drag, startPoint x: 669, startPoint y: 307, endPoint x: 657, endPoint y: 312, distance: 12.9
click at [658, 312] on div at bounding box center [762, 367] width 288 height 493
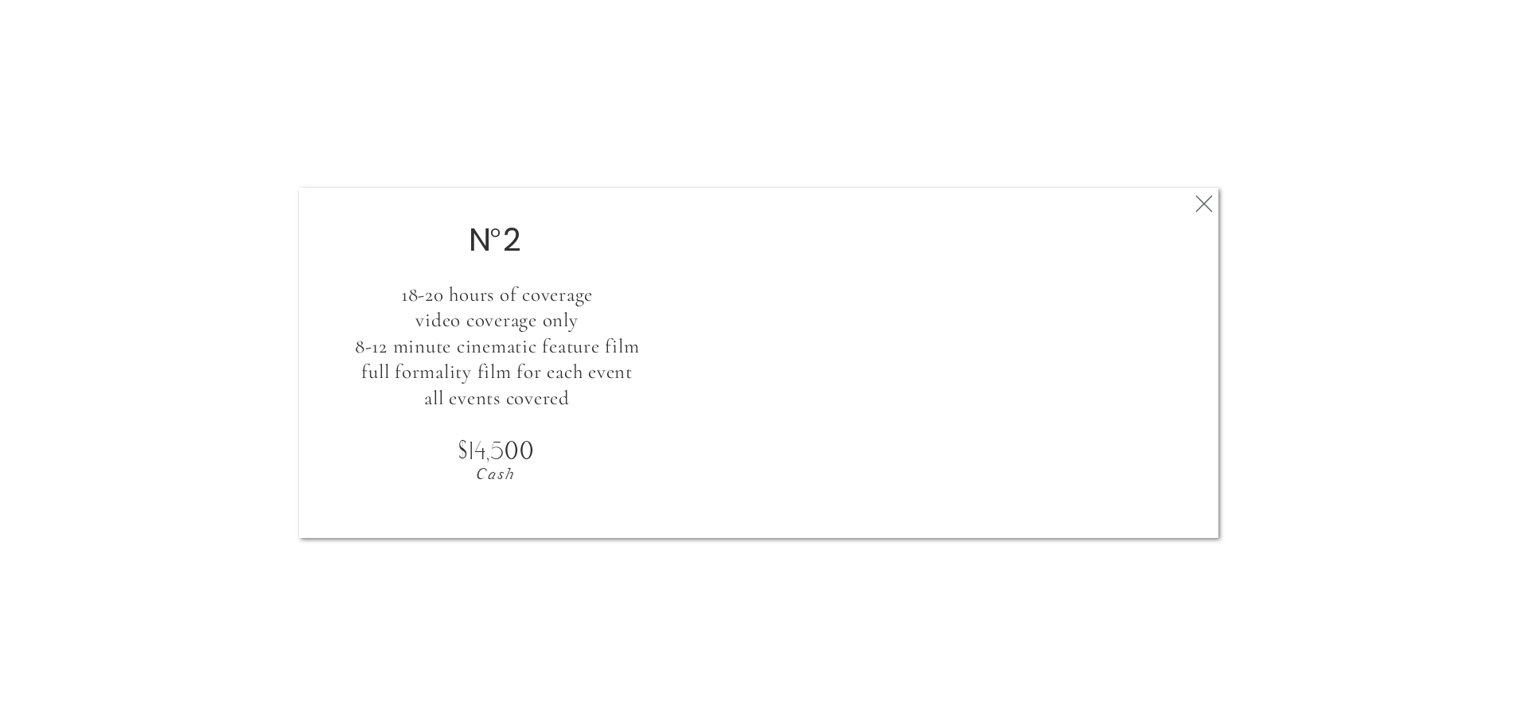
click at [1196, 192] on icon at bounding box center [1204, 204] width 29 height 32
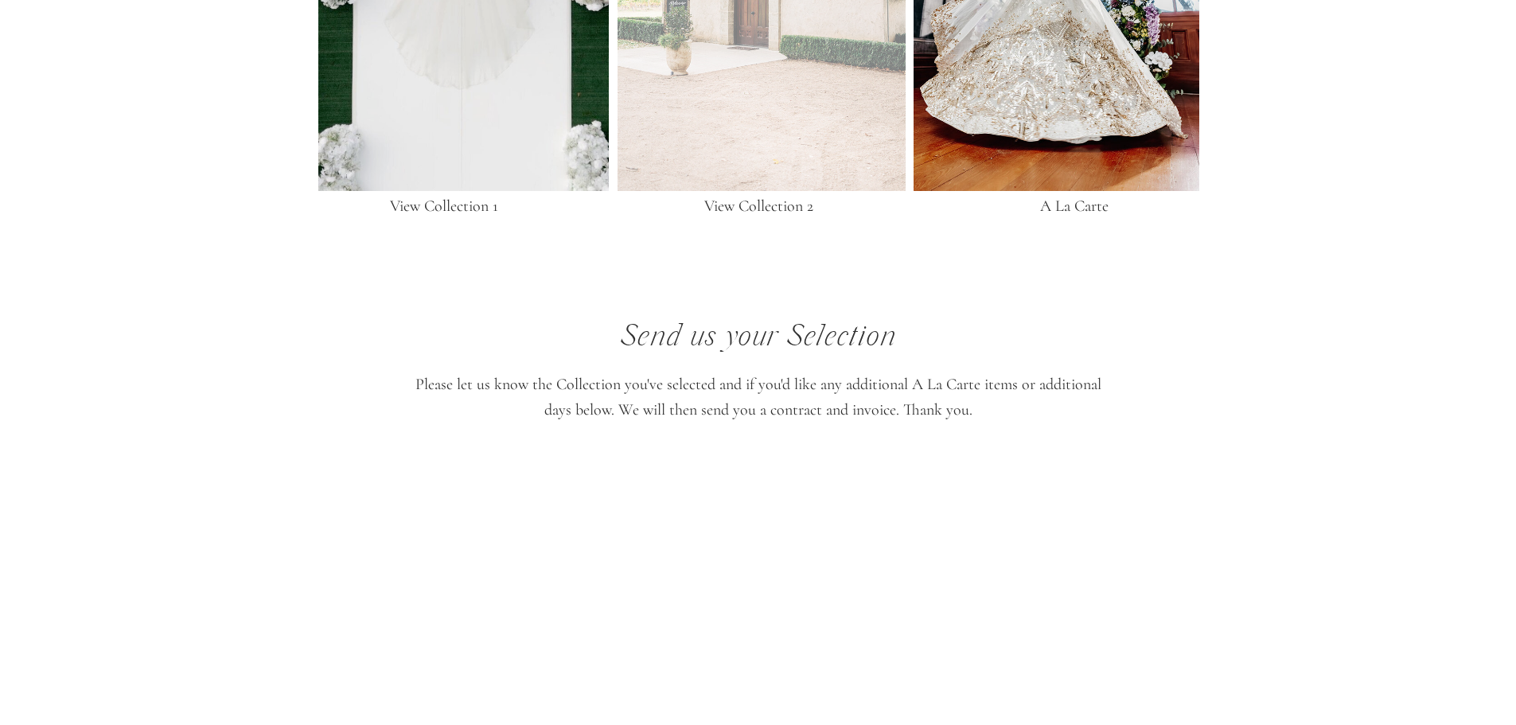
scroll to position [3184, 0]
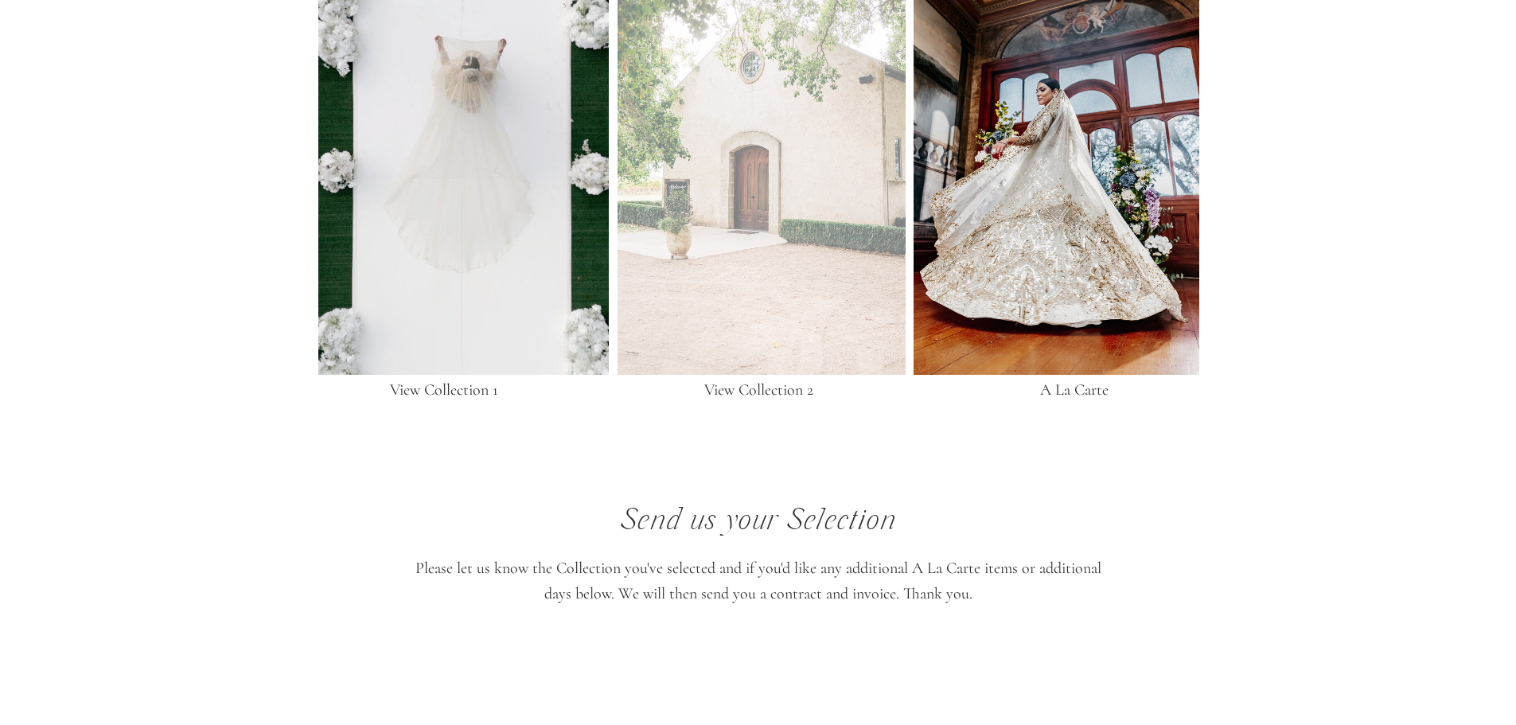
click at [870, 213] on div at bounding box center [762, 128] width 288 height 493
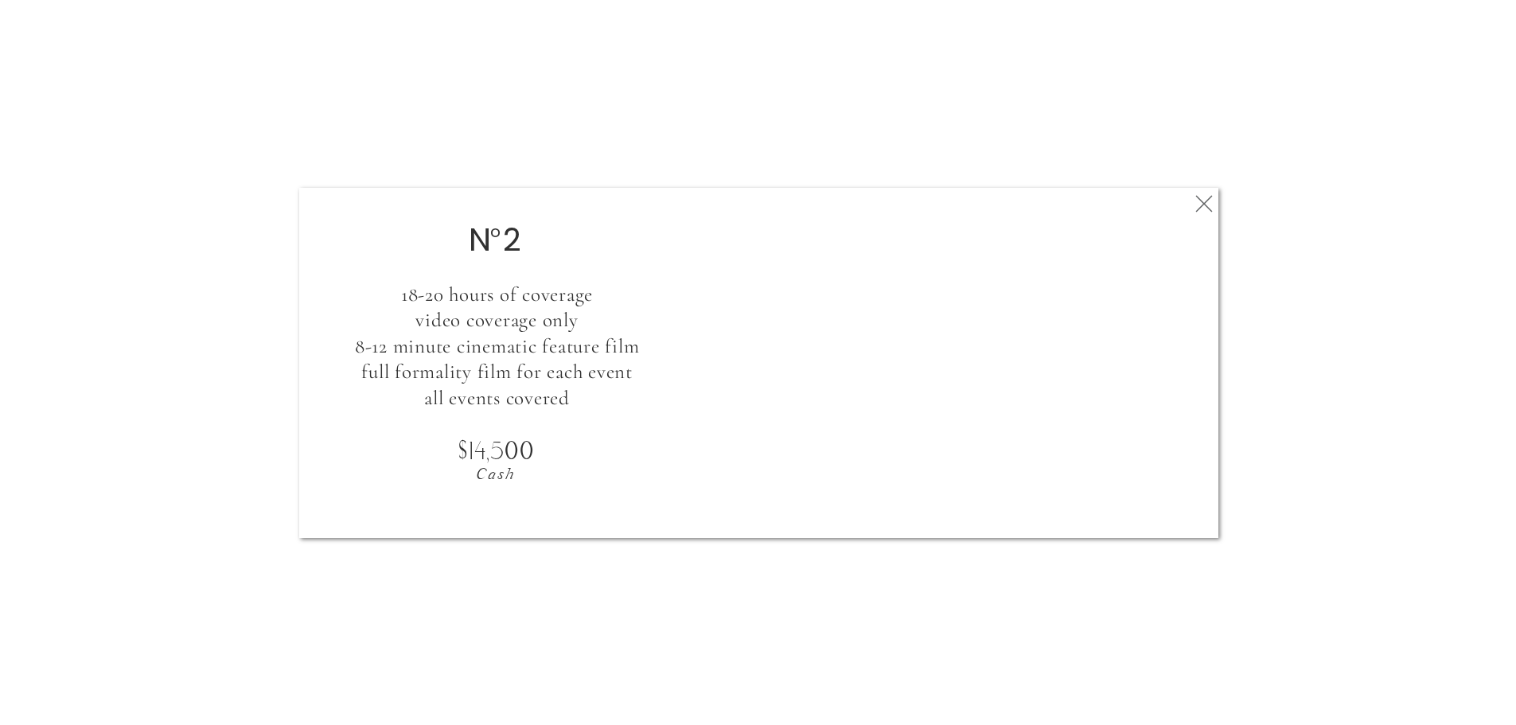
click at [1200, 196] on icon at bounding box center [1204, 204] width 29 height 32
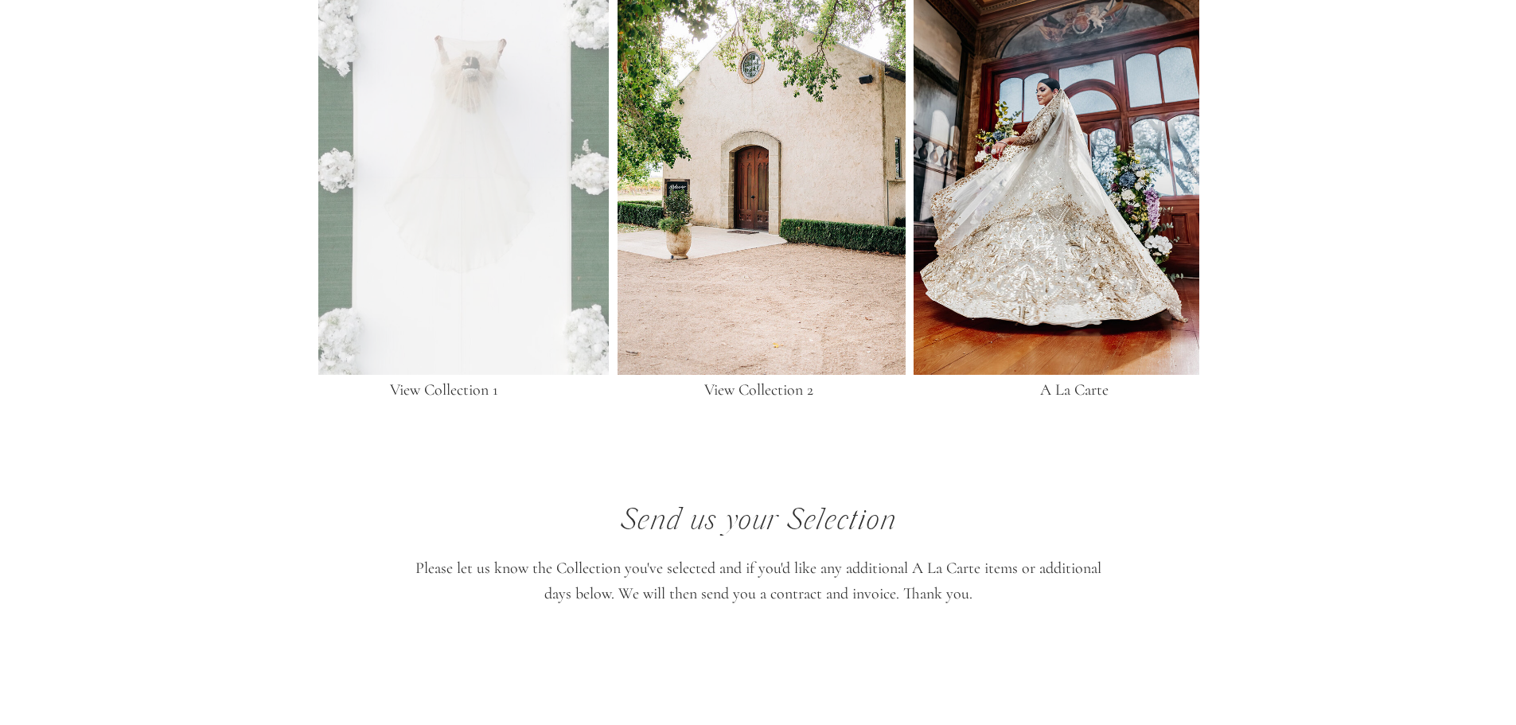
click at [552, 241] on div at bounding box center [463, 128] width 291 height 493
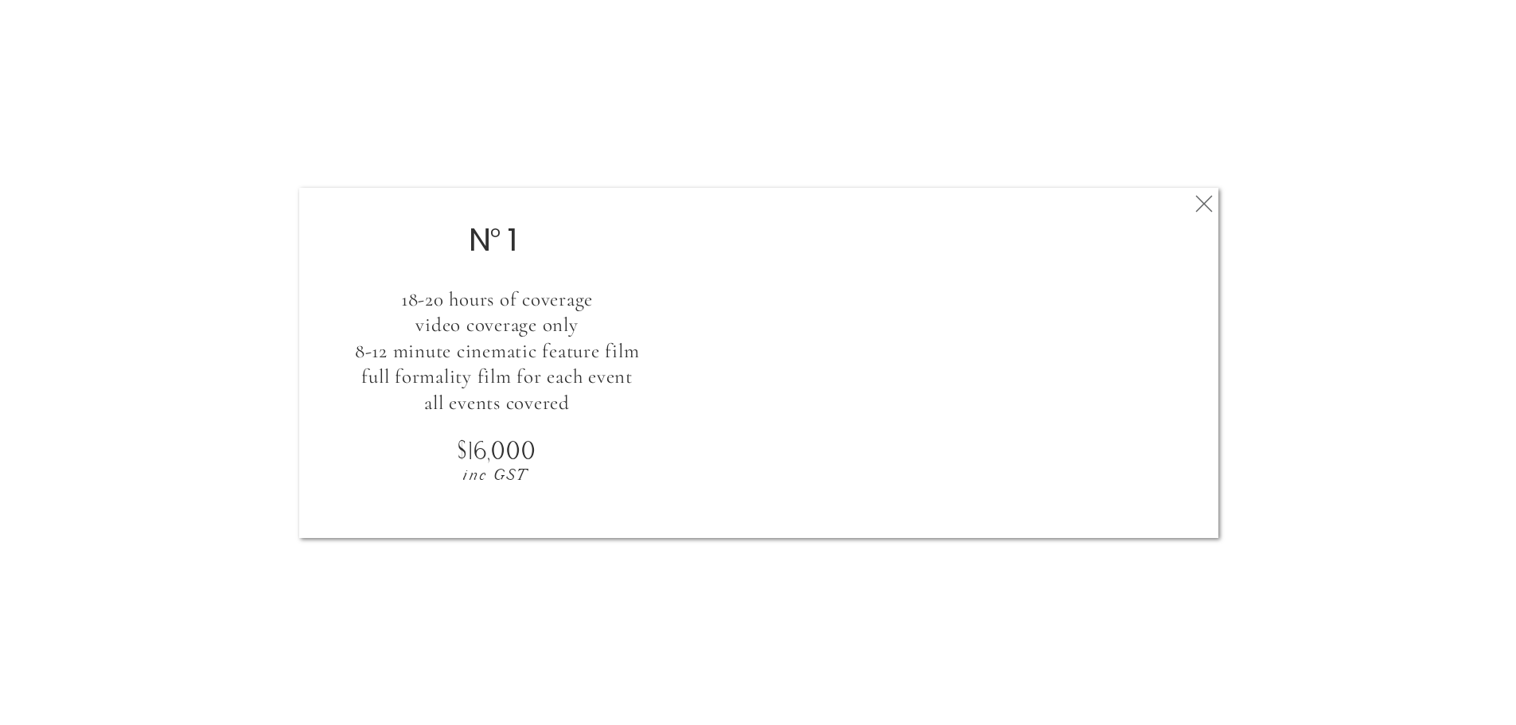
click at [1198, 192] on icon at bounding box center [1204, 204] width 29 height 32
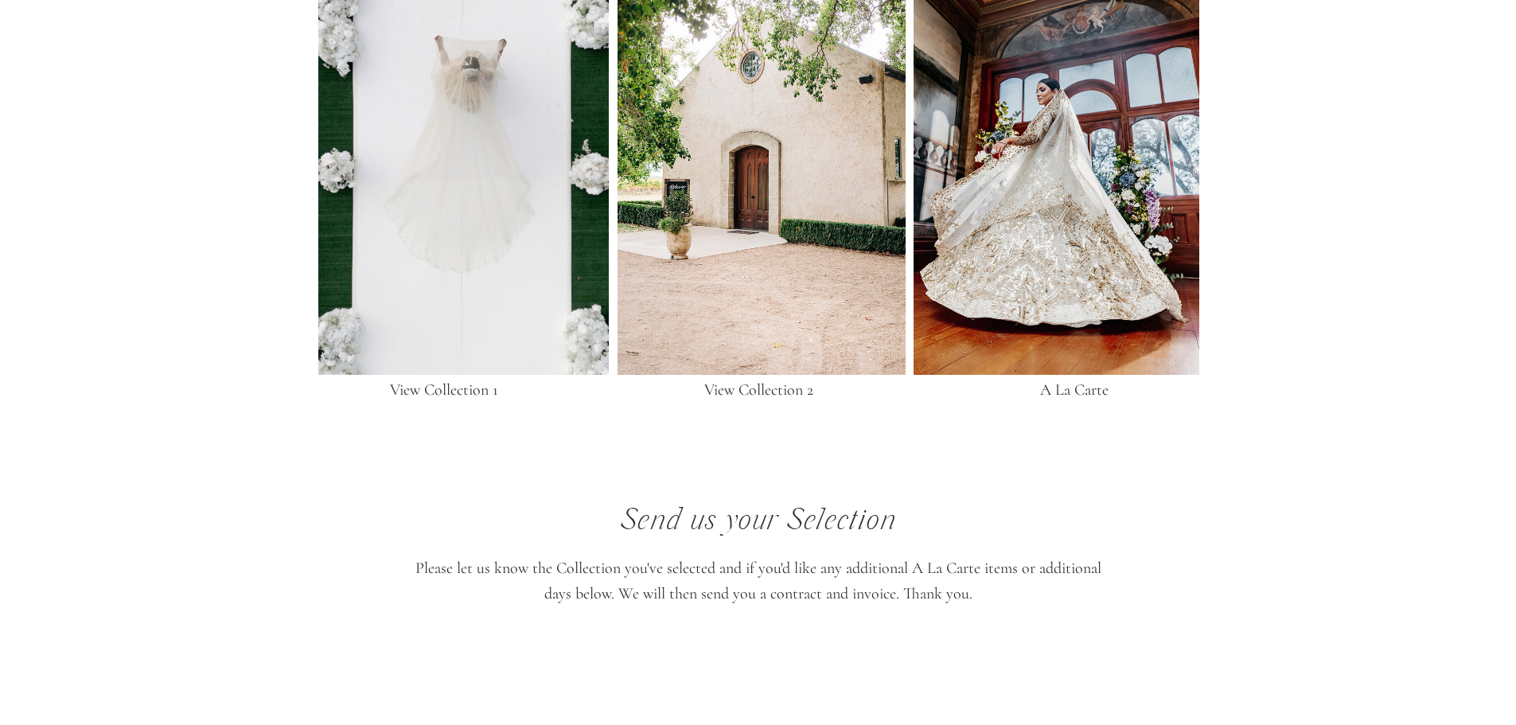
click at [1065, 225] on div at bounding box center [1057, 128] width 286 height 493
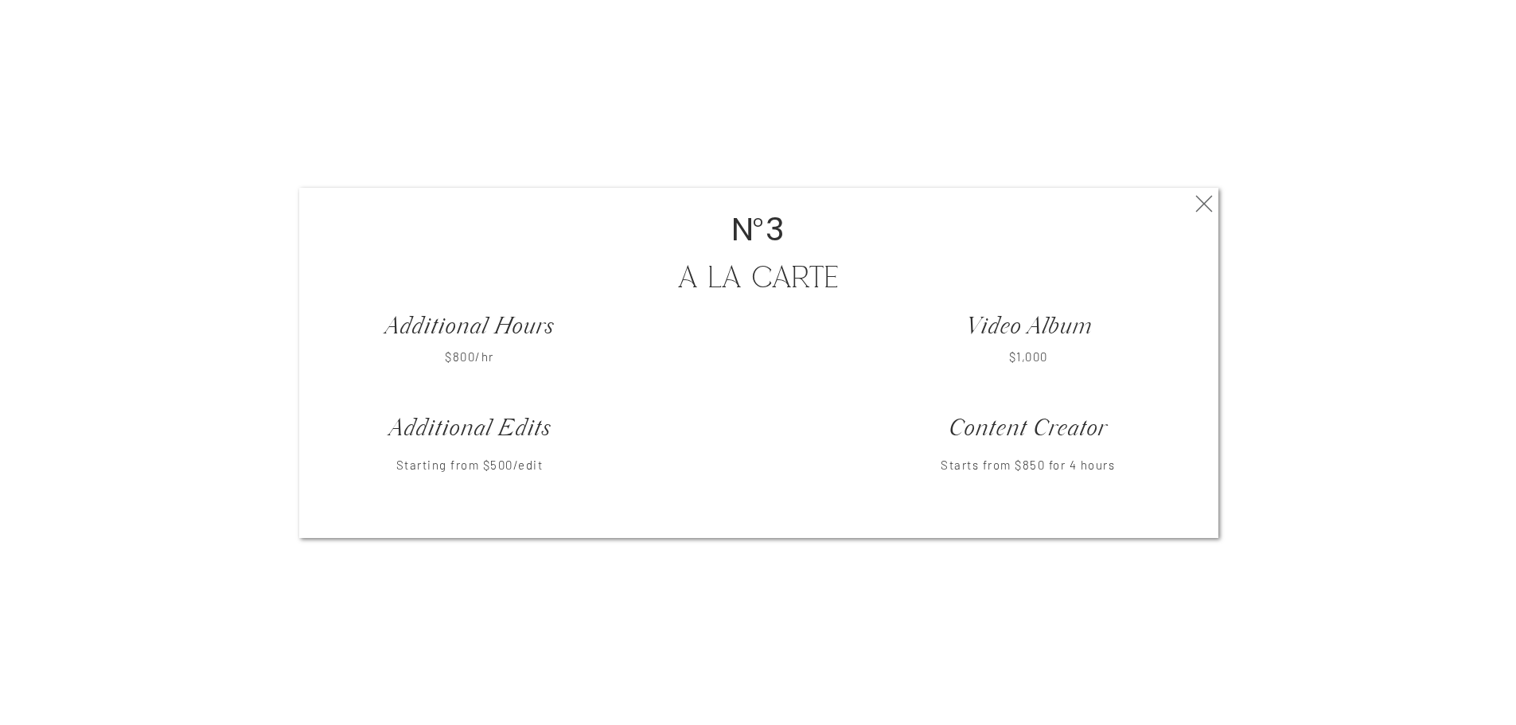
click at [1205, 213] on icon at bounding box center [1204, 204] width 29 height 32
